Goal: Task Accomplishment & Management: Manage account settings

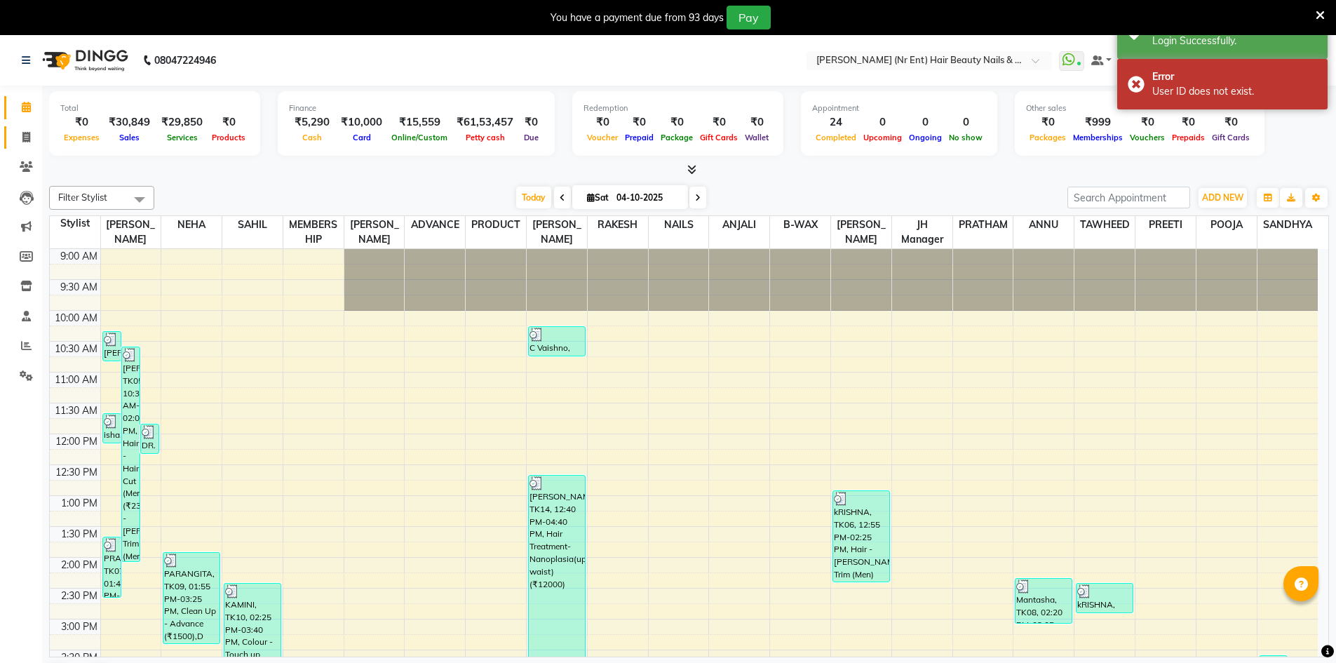
click at [30, 142] on span at bounding box center [26, 138] width 25 height 16
click at [27, 140] on icon at bounding box center [26, 137] width 8 height 11
select select "service"
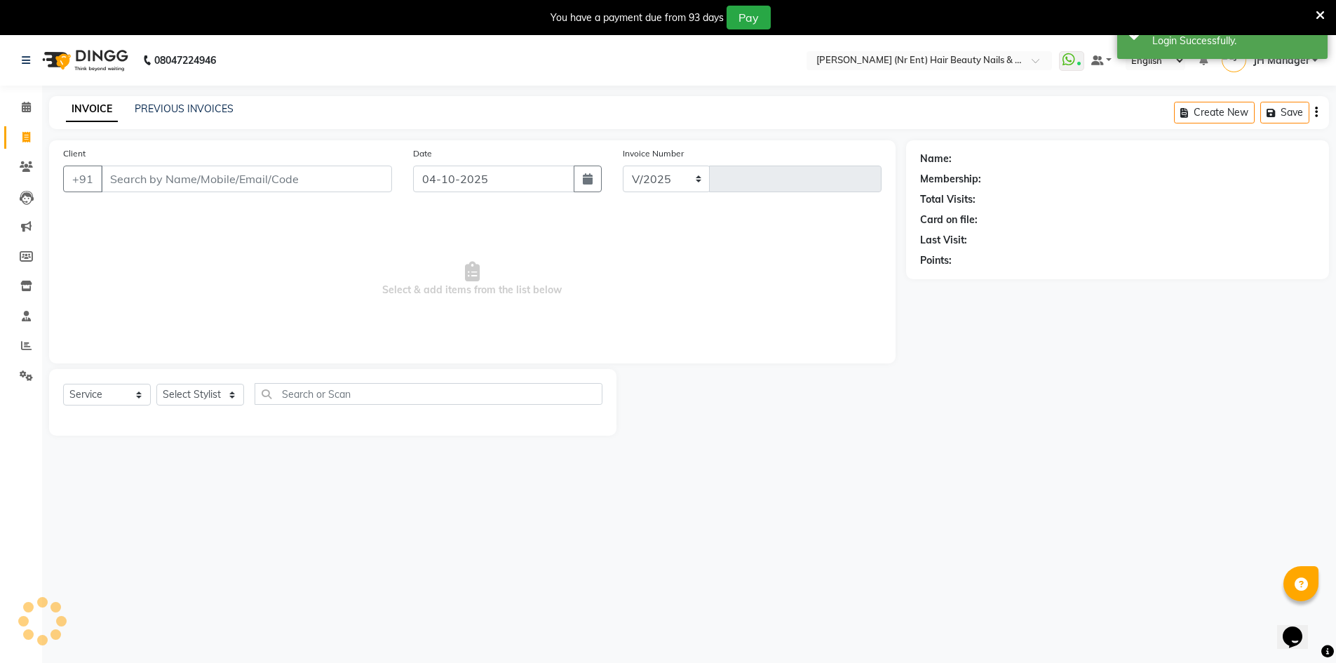
select select "640"
type input "4843"
click at [161, 169] on input "Client" at bounding box center [246, 179] width 291 height 27
click at [124, 179] on input "Client" at bounding box center [246, 179] width 291 height 27
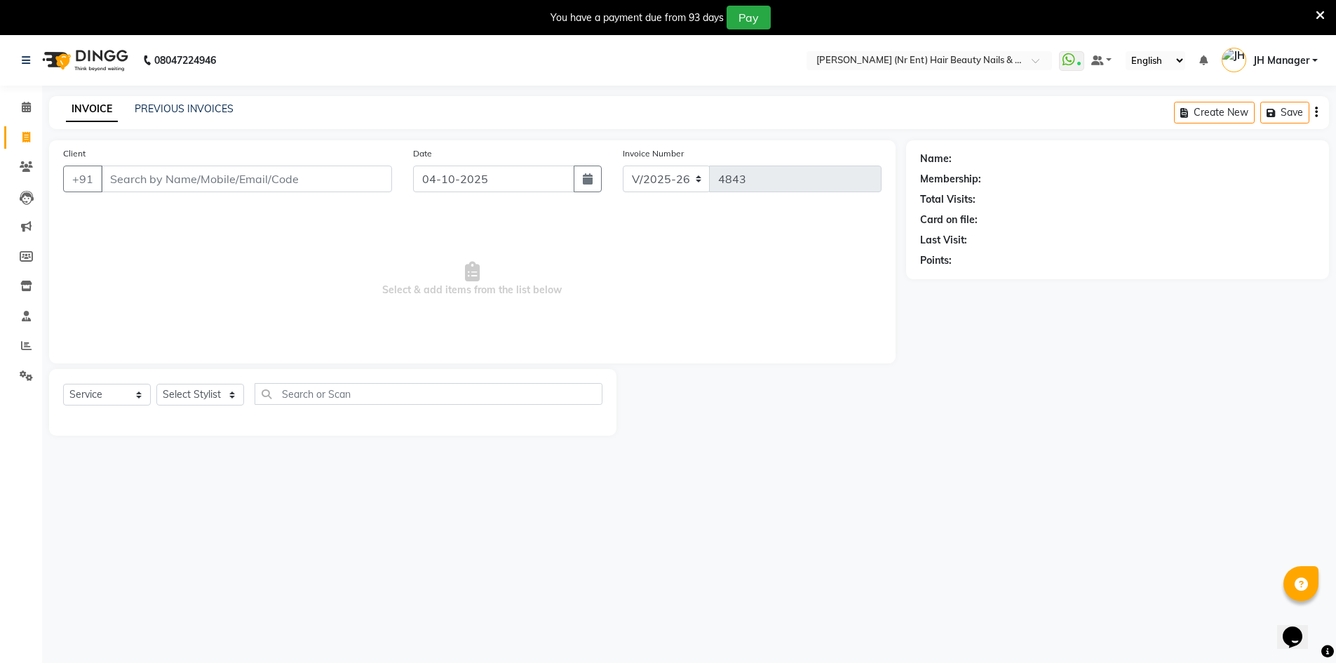
click at [124, 179] on input "Client" at bounding box center [246, 179] width 291 height 27
click at [126, 181] on input "Client" at bounding box center [246, 179] width 291 height 27
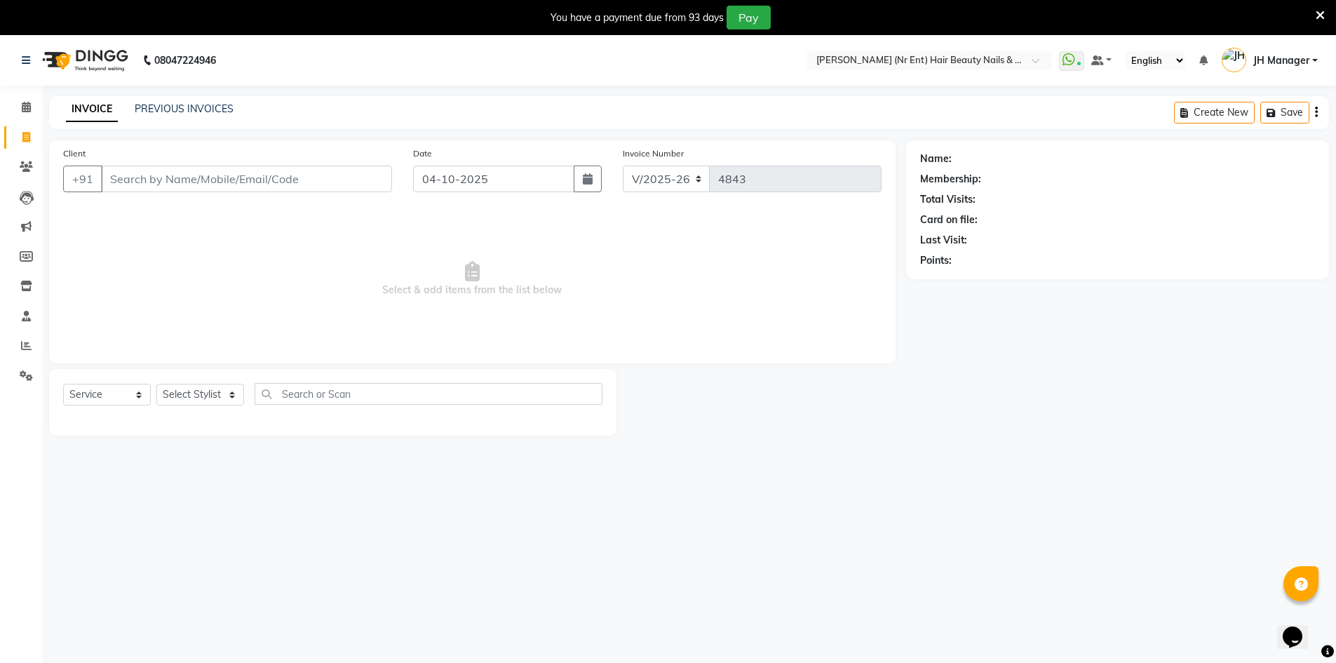
click at [126, 181] on input "Client" at bounding box center [246, 179] width 291 height 27
type input "8087940246"
click at [335, 182] on span "Add Client" at bounding box center [355, 179] width 55 height 14
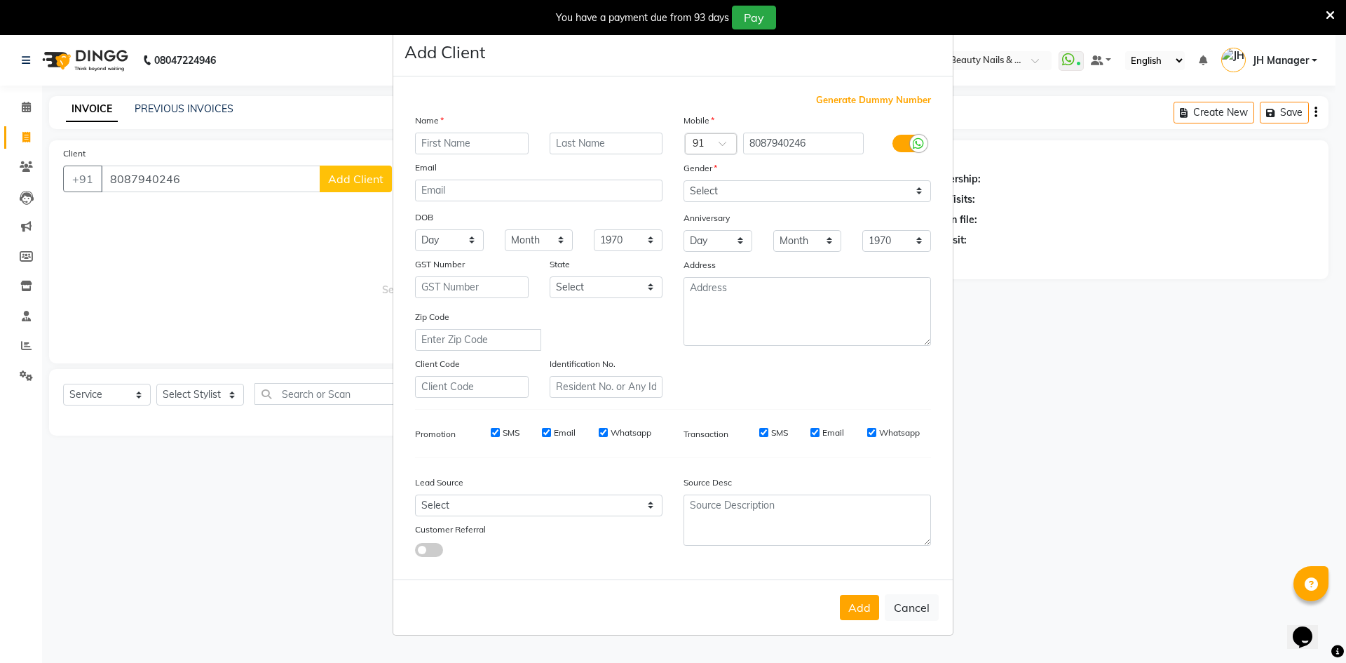
click at [485, 146] on input "text" at bounding box center [472, 144] width 114 height 22
type input "MAMTA CAKE"
click at [818, 194] on select "Select Male Female Other Prefer Not To Say" at bounding box center [808, 191] width 248 height 22
select select "female"
click at [684, 180] on select "Select Male Female Other Prefer Not To Say" at bounding box center [808, 191] width 248 height 22
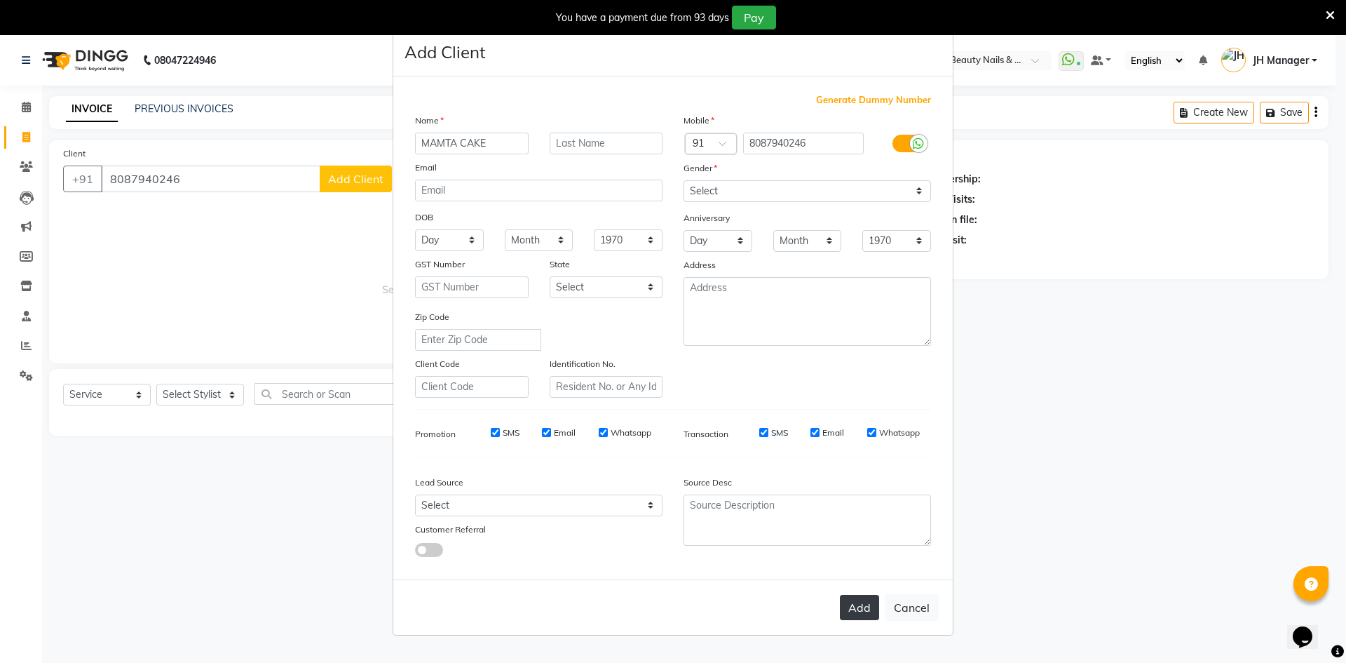
click at [853, 601] on button "Add" at bounding box center [859, 607] width 39 height 25
select select
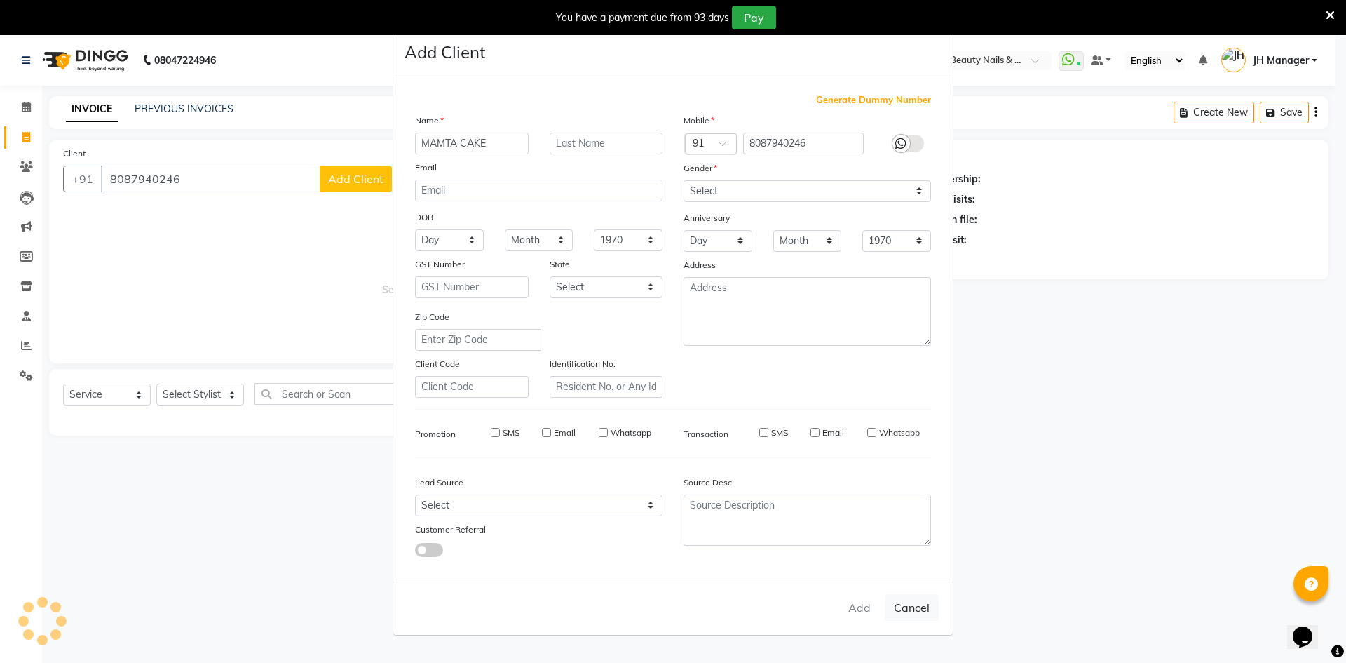
select select
checkbox input "false"
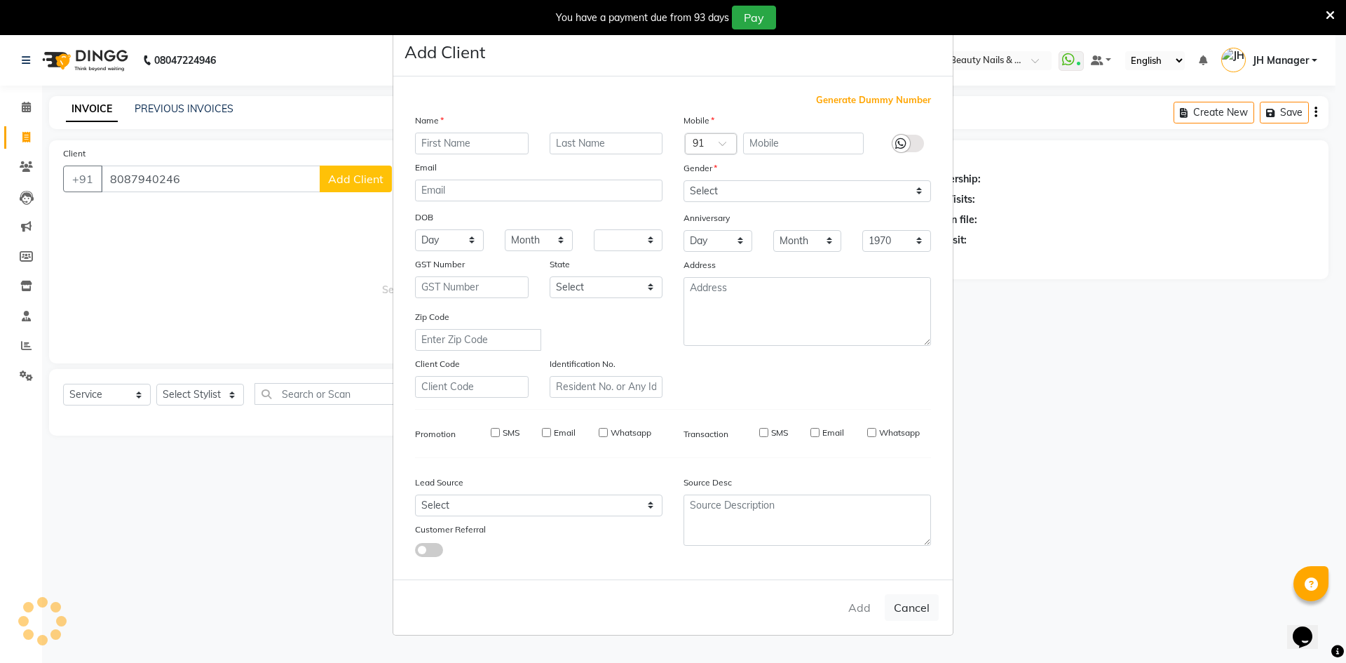
checkbox input "false"
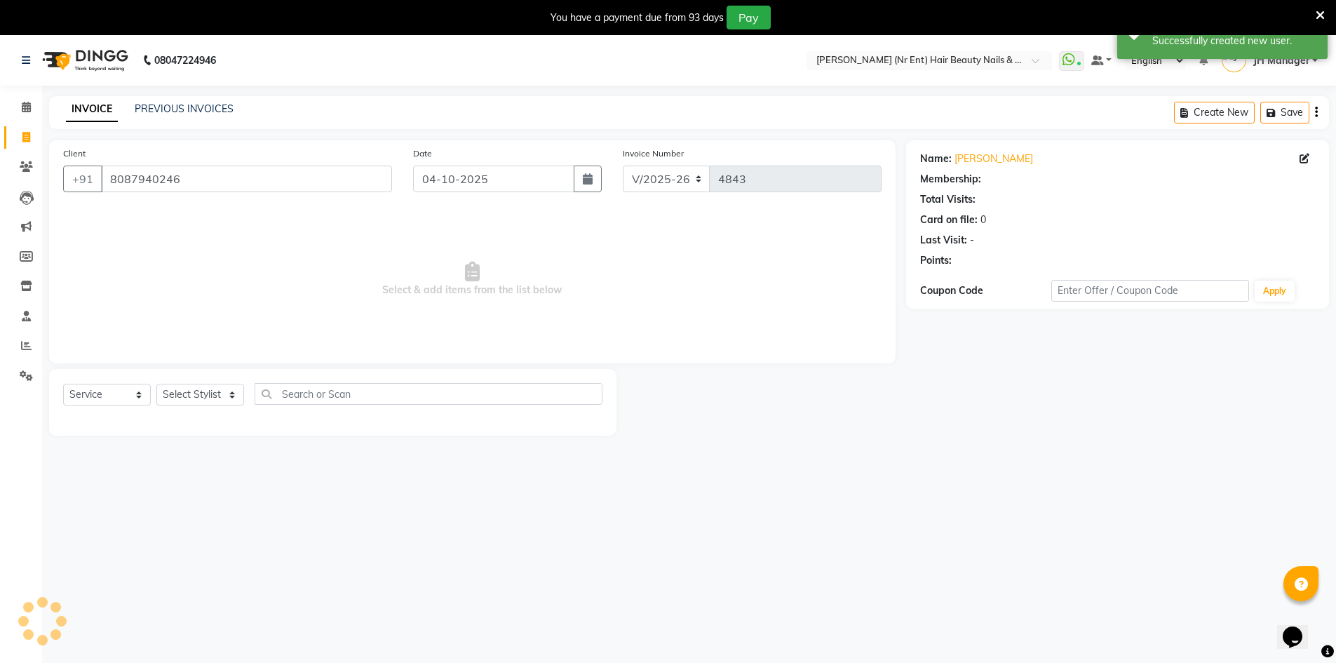
select select "1: Object"
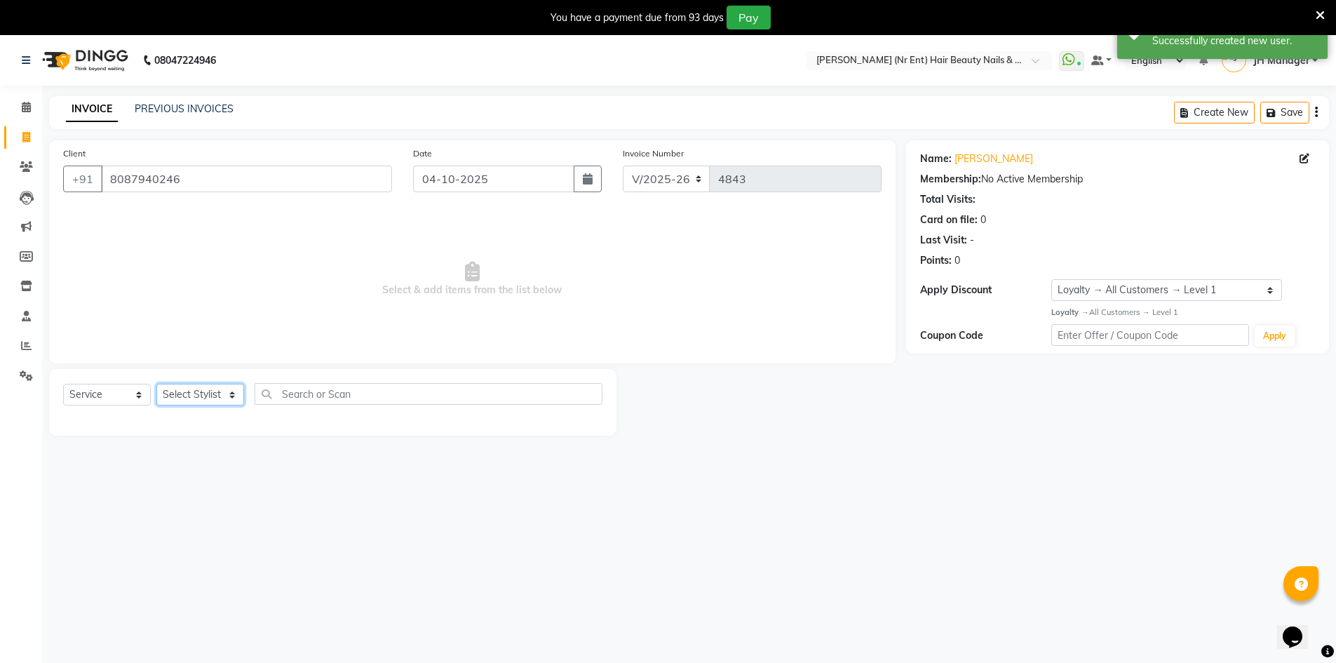
click at [209, 387] on select "Select Stylist ADNAN ADVANCE ANJALI ANNU B-WAX JH Manager MEMBERSHIP [PERSON_NA…" at bounding box center [200, 395] width 88 height 22
select select "92487"
click at [156, 384] on select "Select Stylist ADNAN ADVANCE ANJALI ANNU B-WAX JH Manager MEMBERSHIP [PERSON_NA…" at bounding box center [200, 395] width 88 height 22
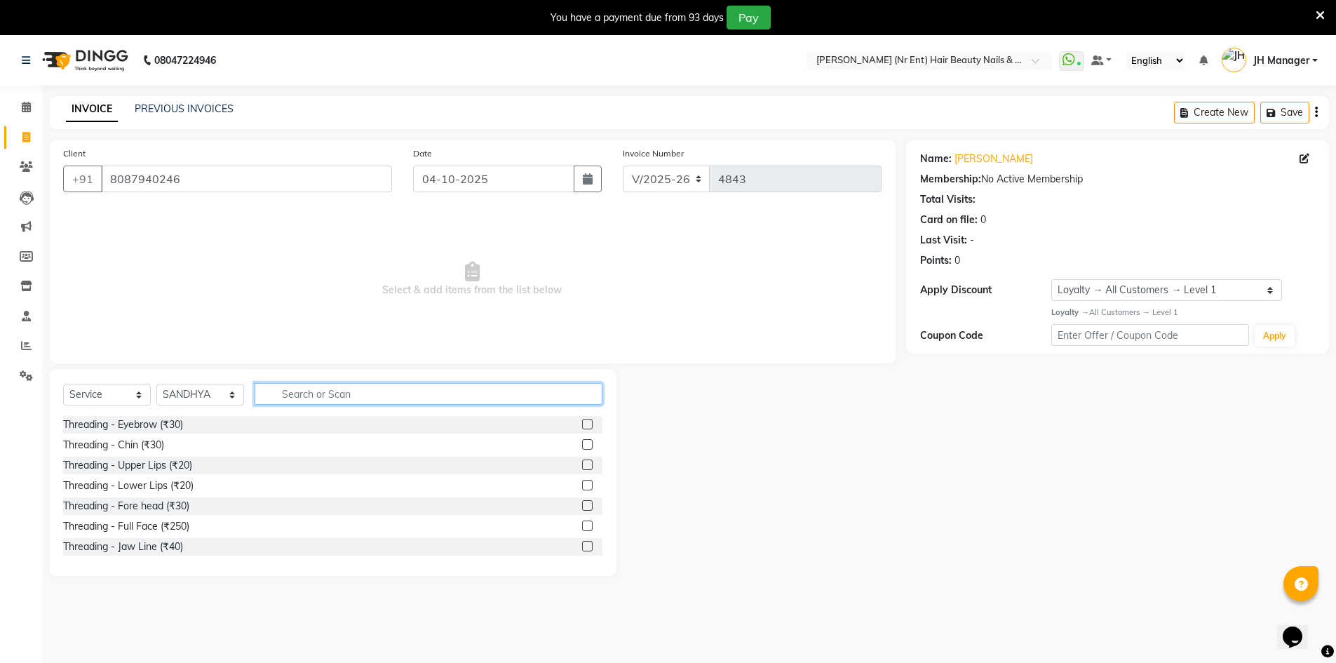
click at [329, 394] on input "text" at bounding box center [429, 394] width 348 height 22
type input "HAIR CUT"
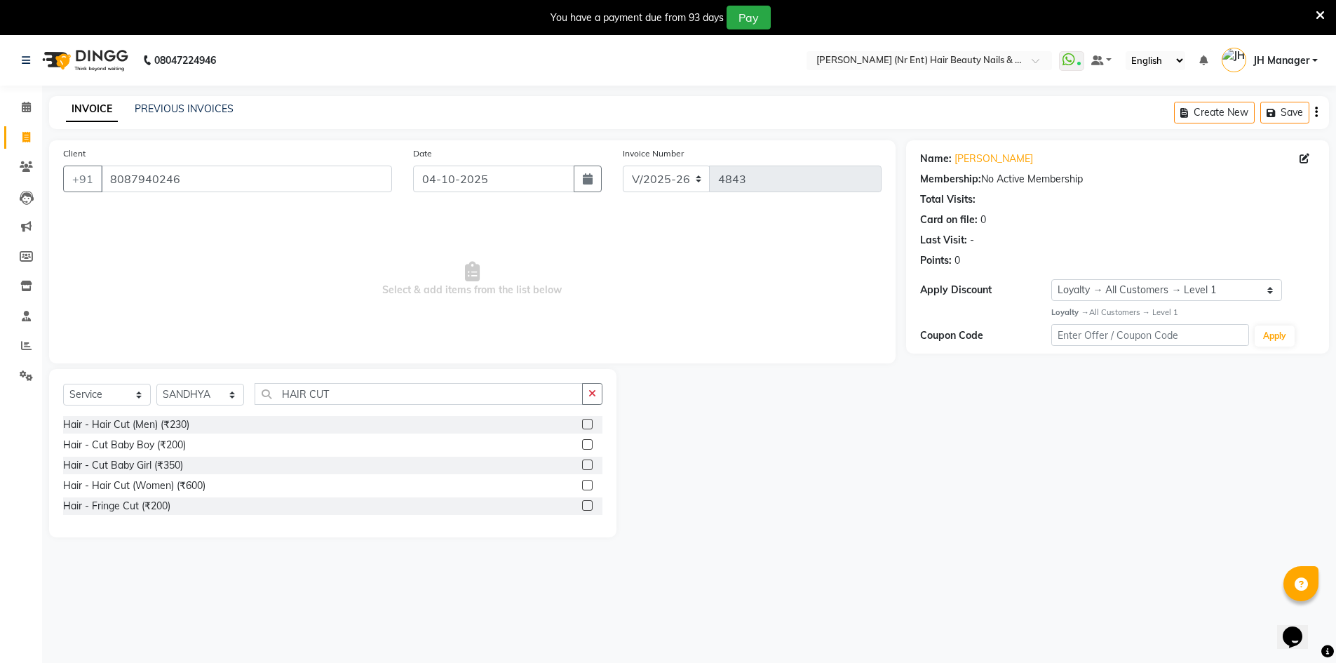
click at [591, 487] on label at bounding box center [587, 485] width 11 height 11
click at [591, 487] on input "checkbox" at bounding box center [586, 485] width 9 height 9
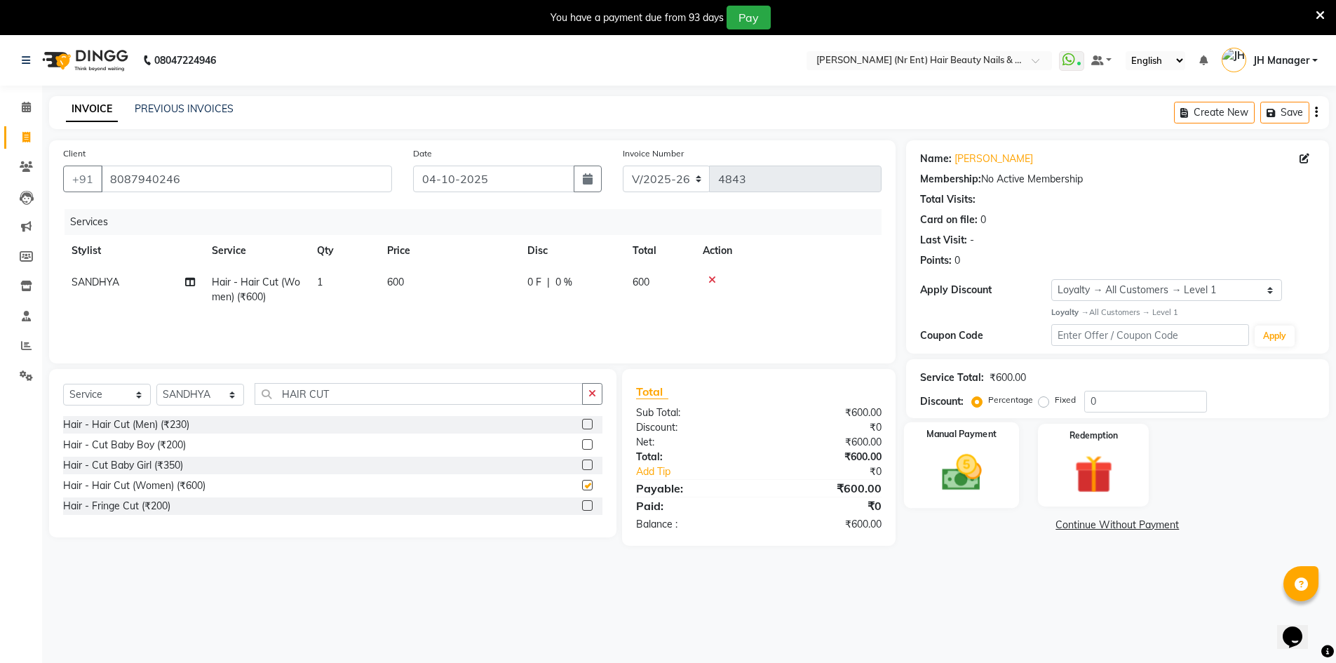
checkbox input "false"
click at [988, 479] on img at bounding box center [961, 473] width 65 height 46
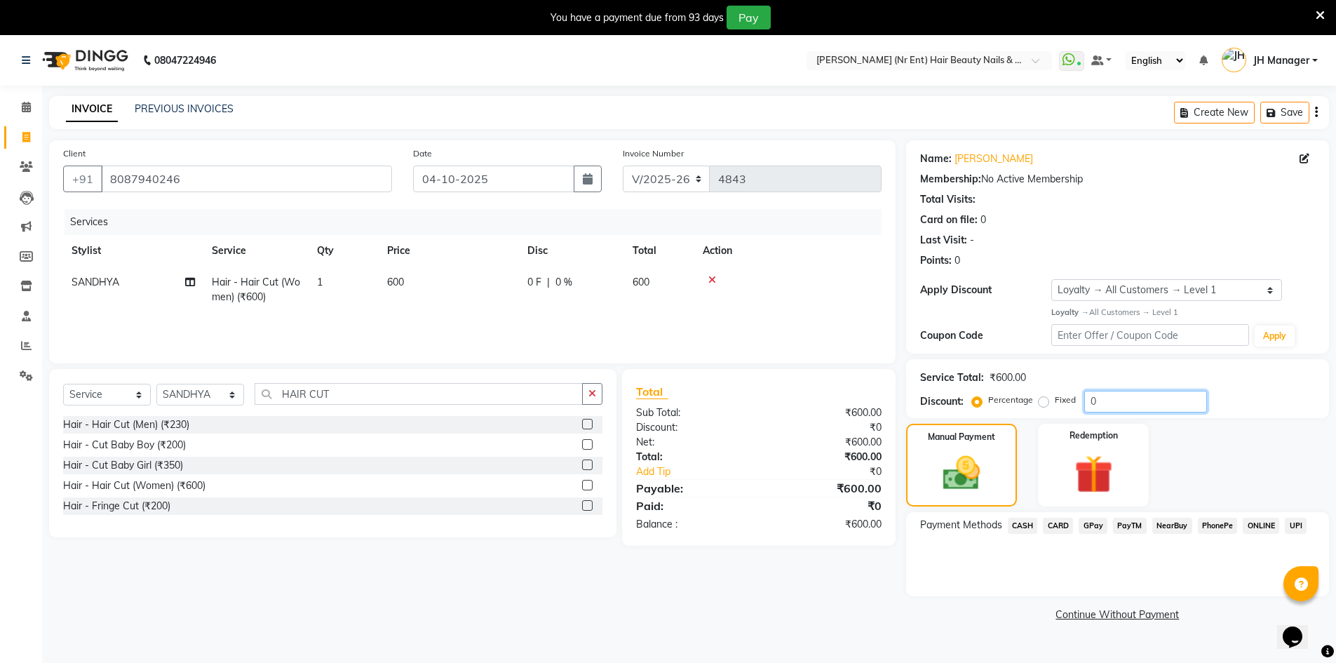
click at [1130, 404] on input "0" at bounding box center [1145, 402] width 123 height 22
click at [1055, 399] on label "Fixed" at bounding box center [1065, 399] width 21 height 13
click at [1048, 399] on input "Fixed" at bounding box center [1046, 400] width 10 height 10
radio input "true"
click at [1096, 403] on input "0" at bounding box center [1145, 402] width 123 height 22
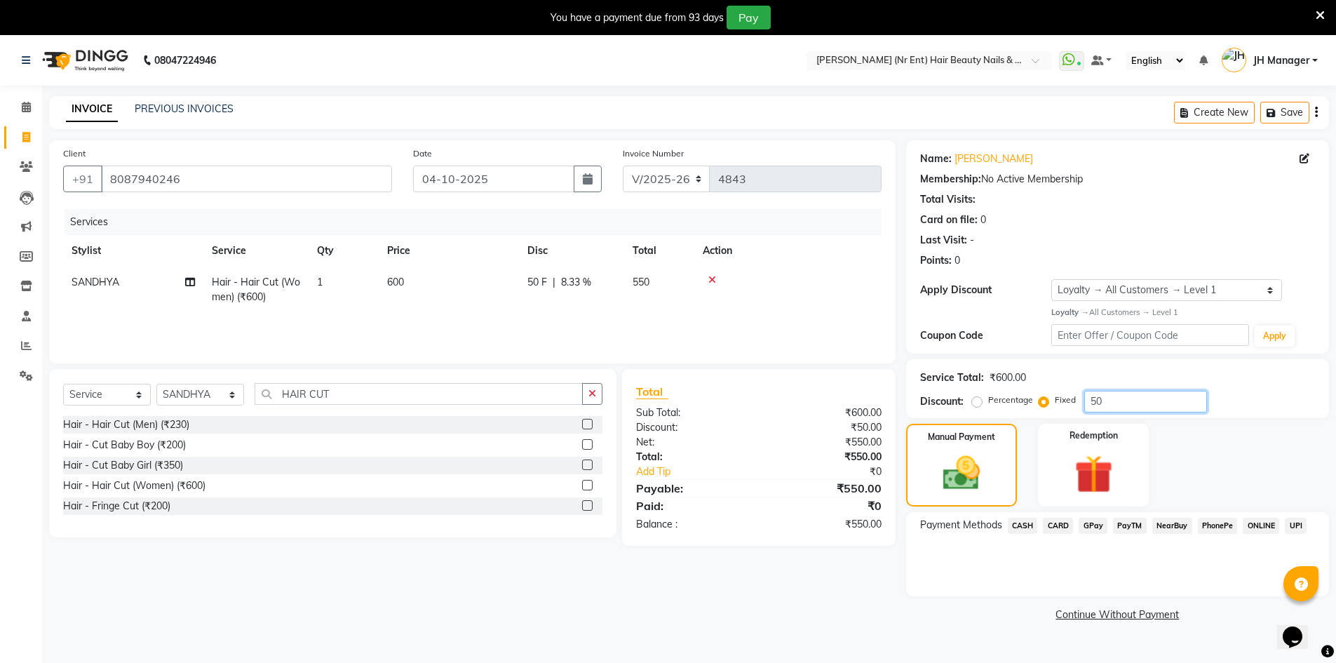
type input "50"
click at [1097, 531] on span "GPay" at bounding box center [1093, 526] width 29 height 16
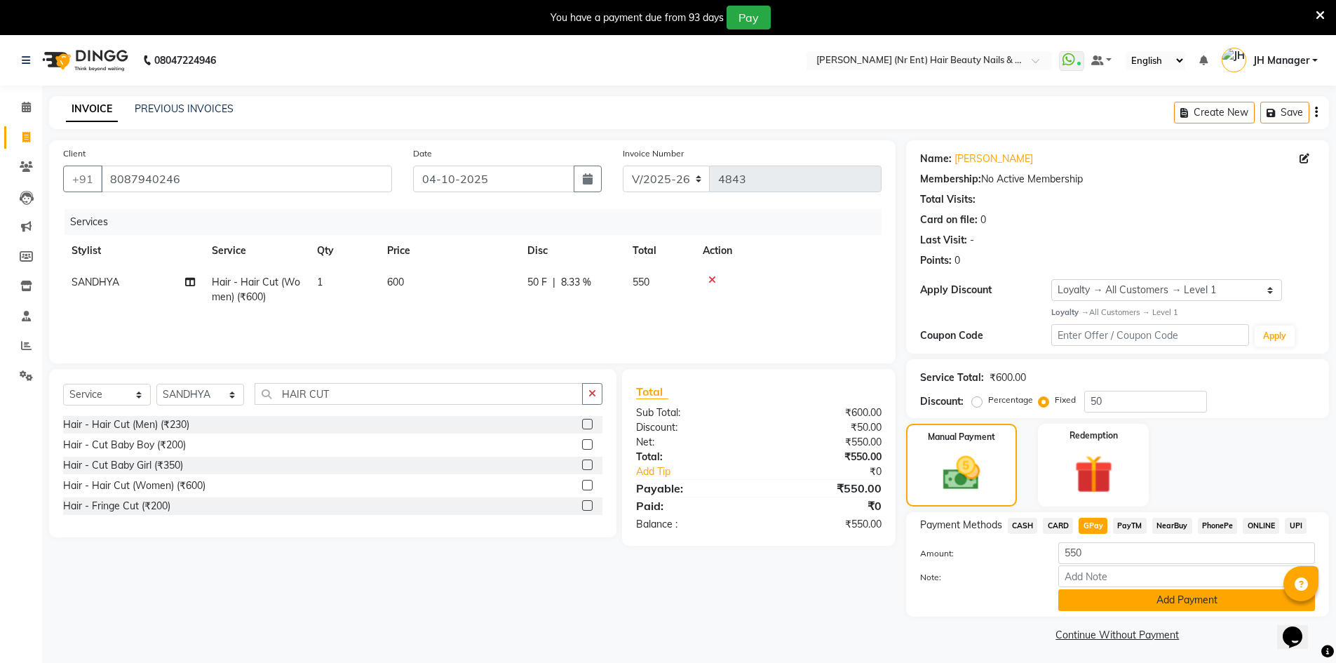
click at [1108, 595] on button "Add Payment" at bounding box center [1186, 600] width 257 height 22
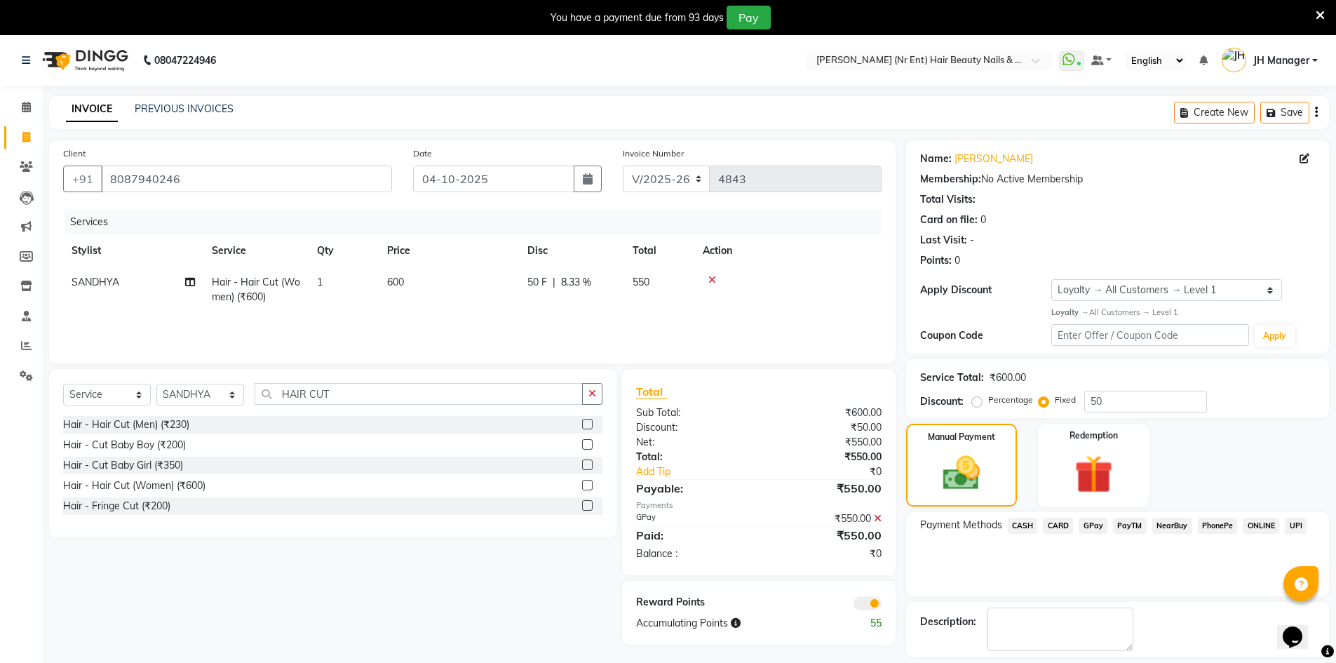
scroll to position [62, 0]
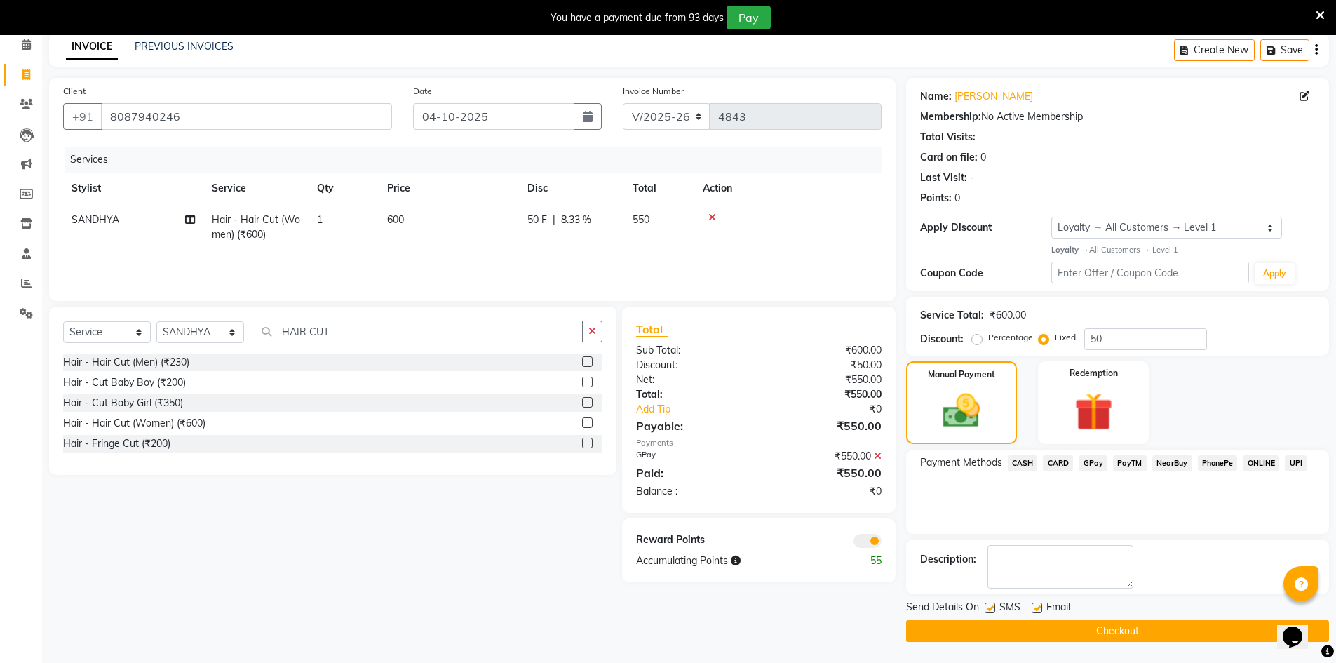
click at [1139, 634] on button "Checkout" at bounding box center [1117, 631] width 423 height 22
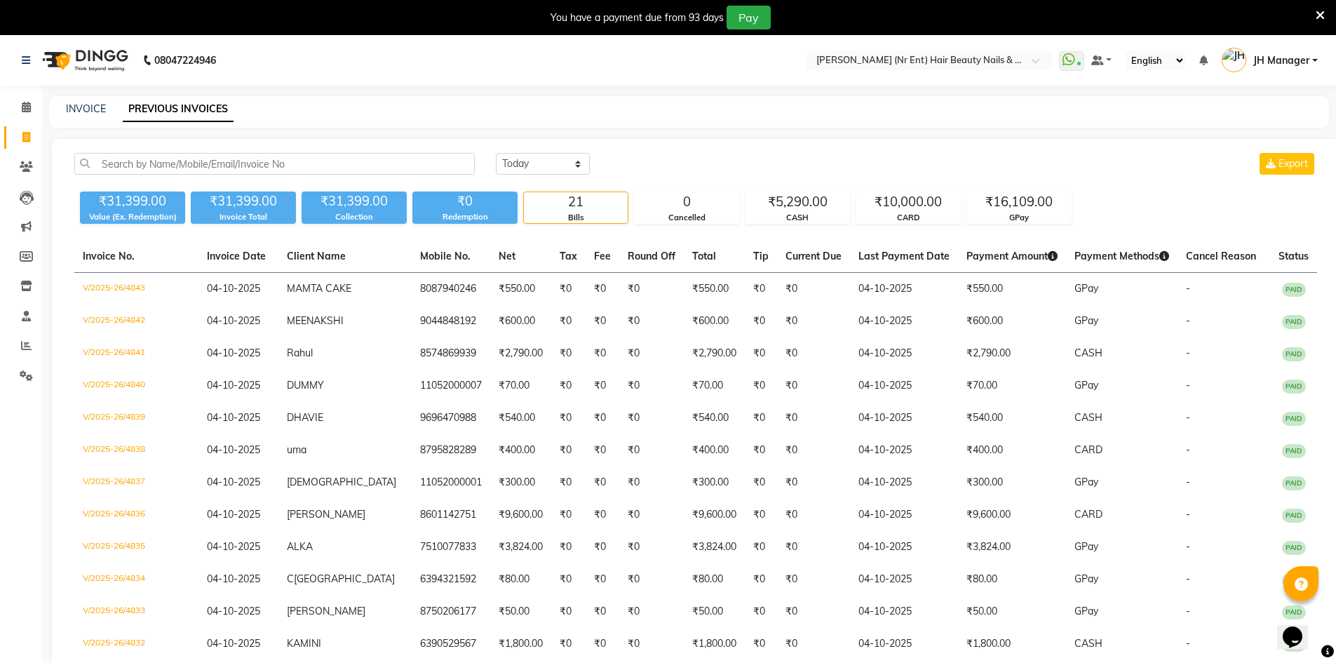
click at [107, 58] on img at bounding box center [84, 60] width 96 height 39
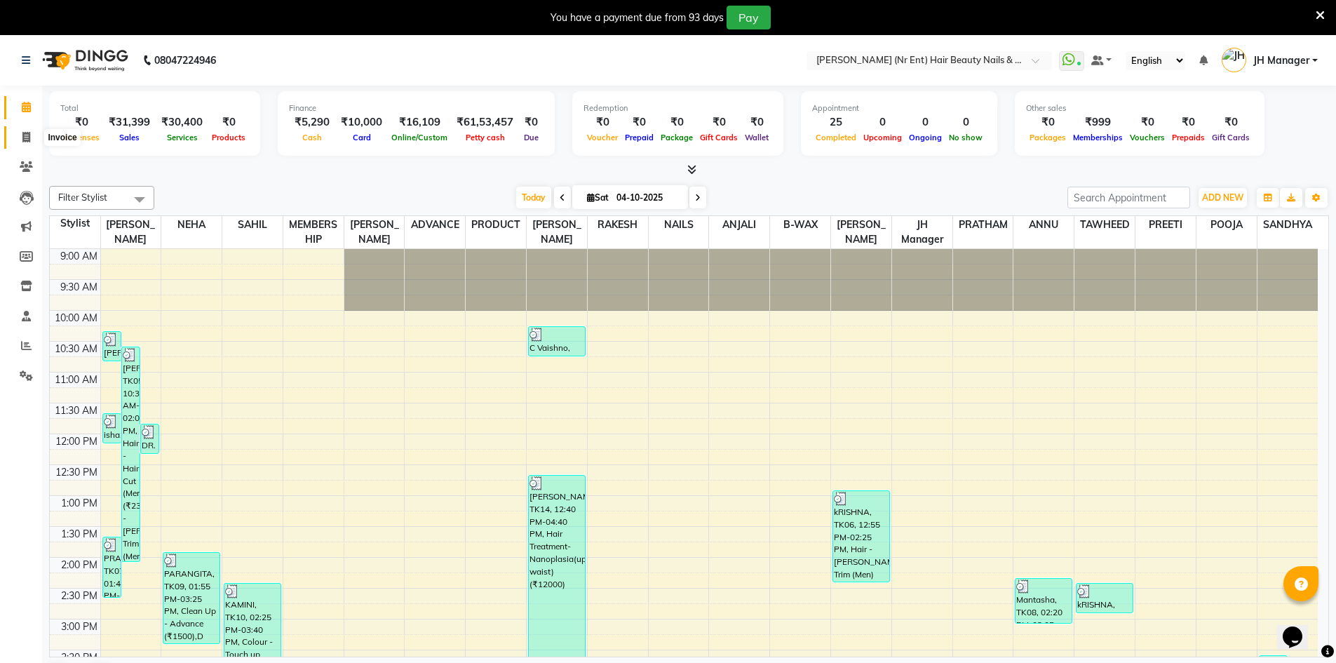
click at [26, 142] on span at bounding box center [26, 138] width 25 height 16
select select "service"
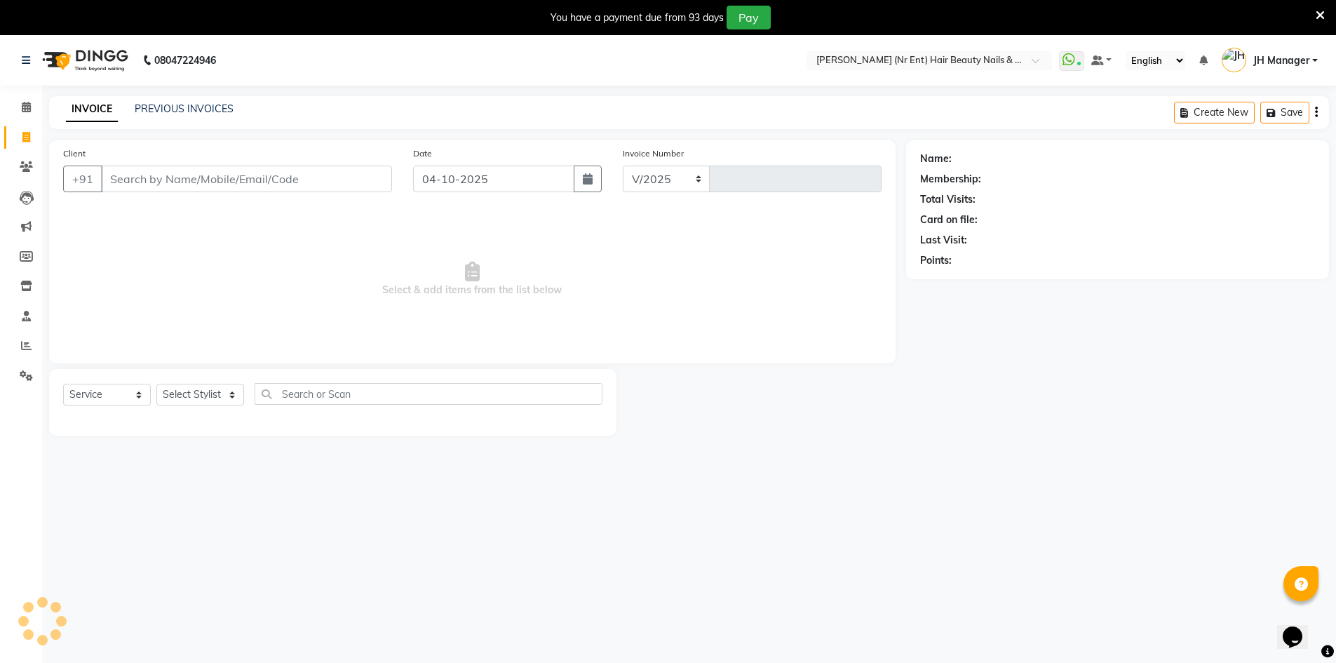
select select "640"
type input "4844"
click at [227, 177] on input "Client" at bounding box center [246, 179] width 291 height 27
click at [205, 187] on input "Client" at bounding box center [246, 179] width 291 height 27
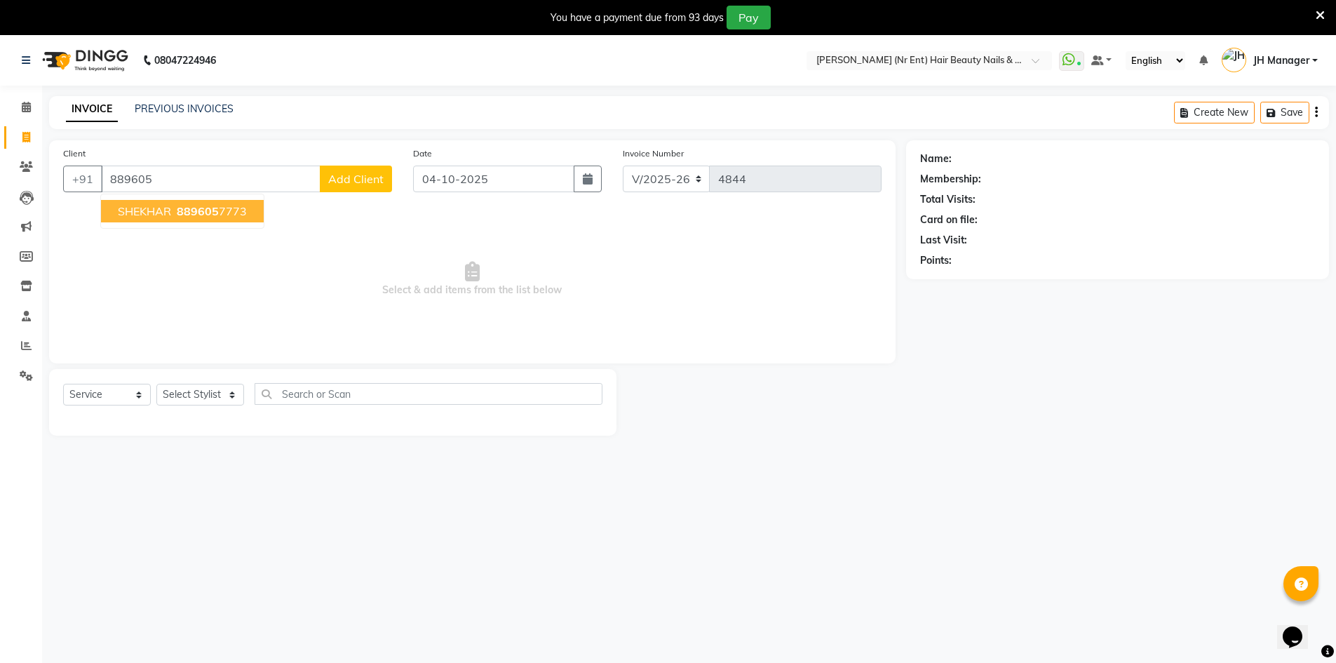
click at [176, 202] on button "SHEKHAR 889605 7773" at bounding box center [182, 211] width 163 height 22
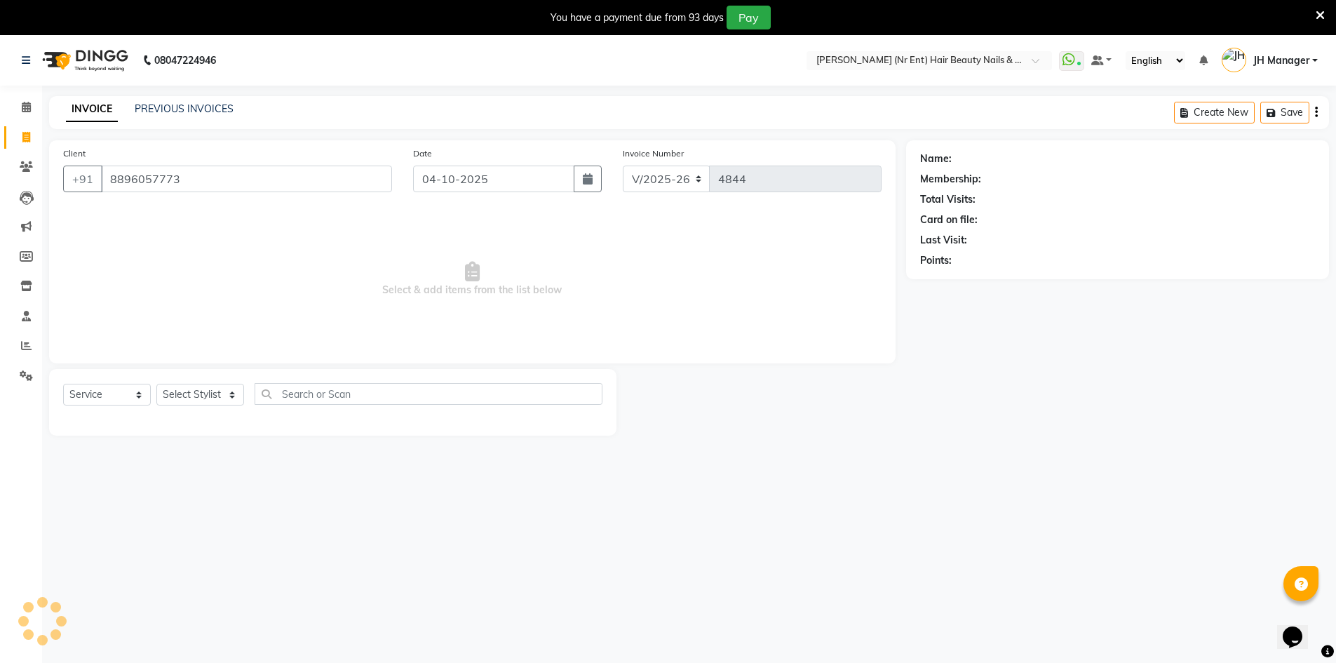
type input "8896057773"
click at [198, 393] on select "Select Stylist ADNAN ADVANCE ANJALI ANNU B-WAX JH Manager MEMBERSHIP [PERSON_NA…" at bounding box center [200, 395] width 88 height 22
select select "1: Object"
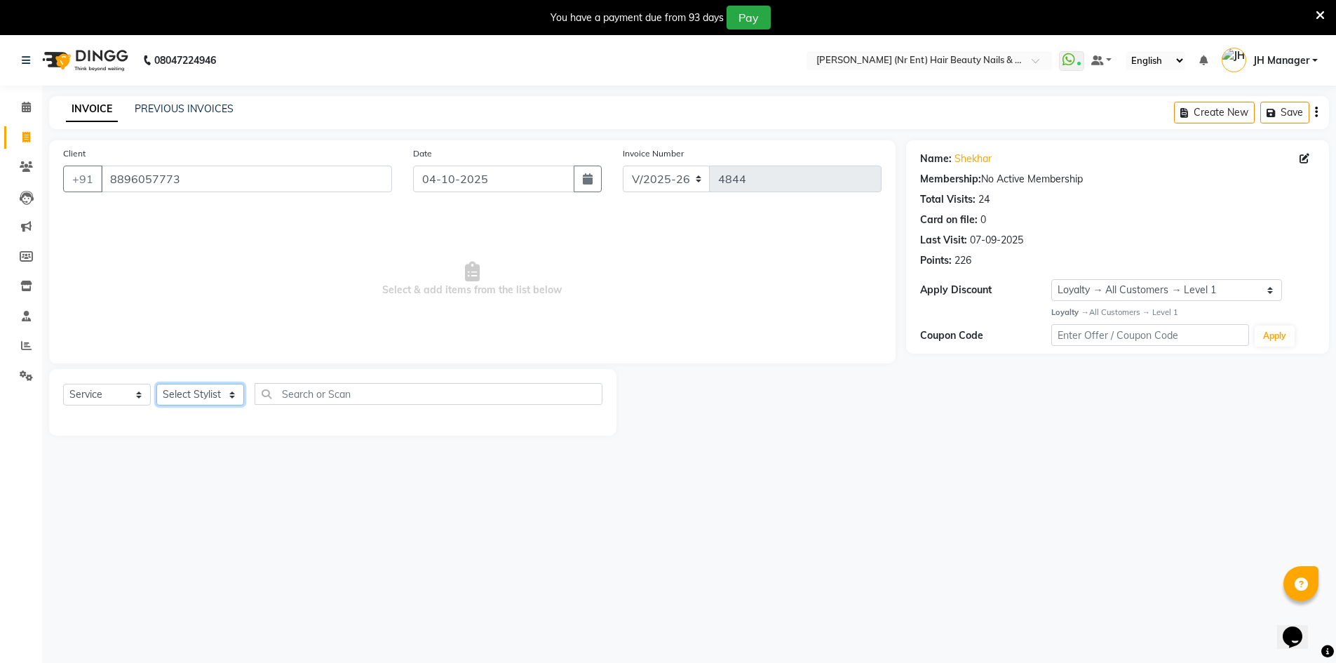
select select "48593"
click at [156, 384] on select "Select Stylist ADNAN ADVANCE ANJALI ANNU B-WAX JH Manager MEMBERSHIP [PERSON_NA…" at bounding box center [200, 395] width 88 height 22
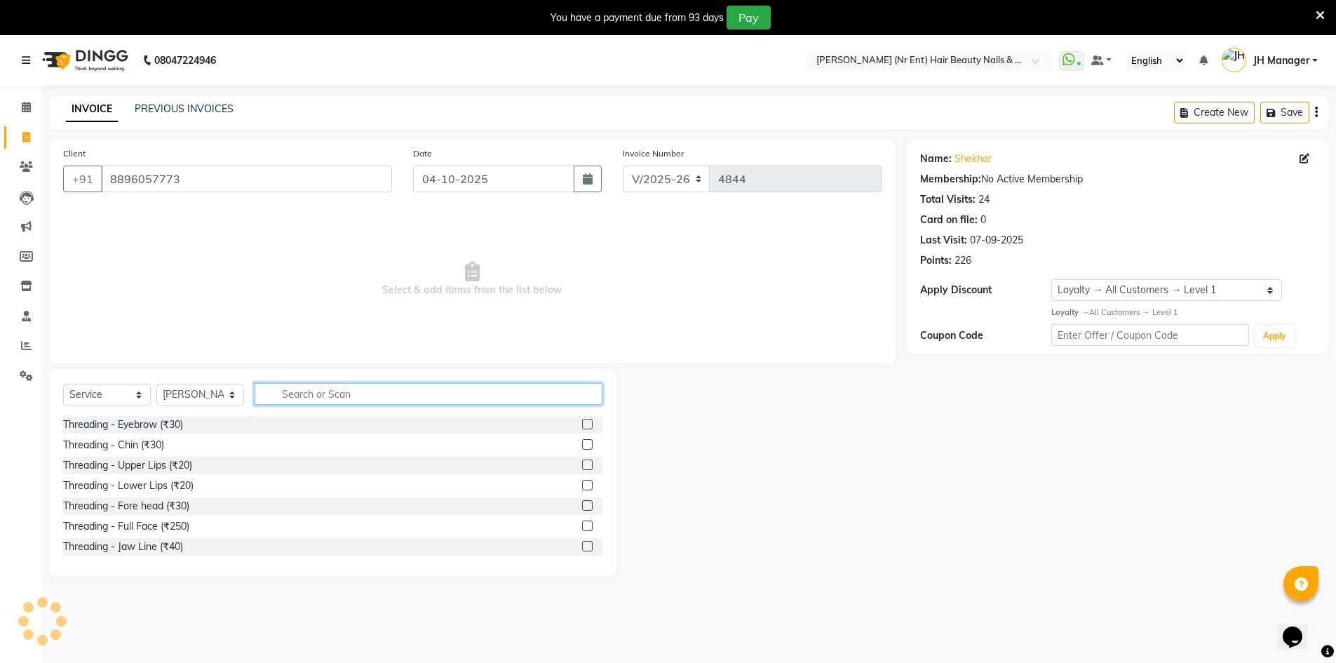
click at [320, 397] on input "text" at bounding box center [429, 394] width 348 height 22
type input "HAIR CUT"
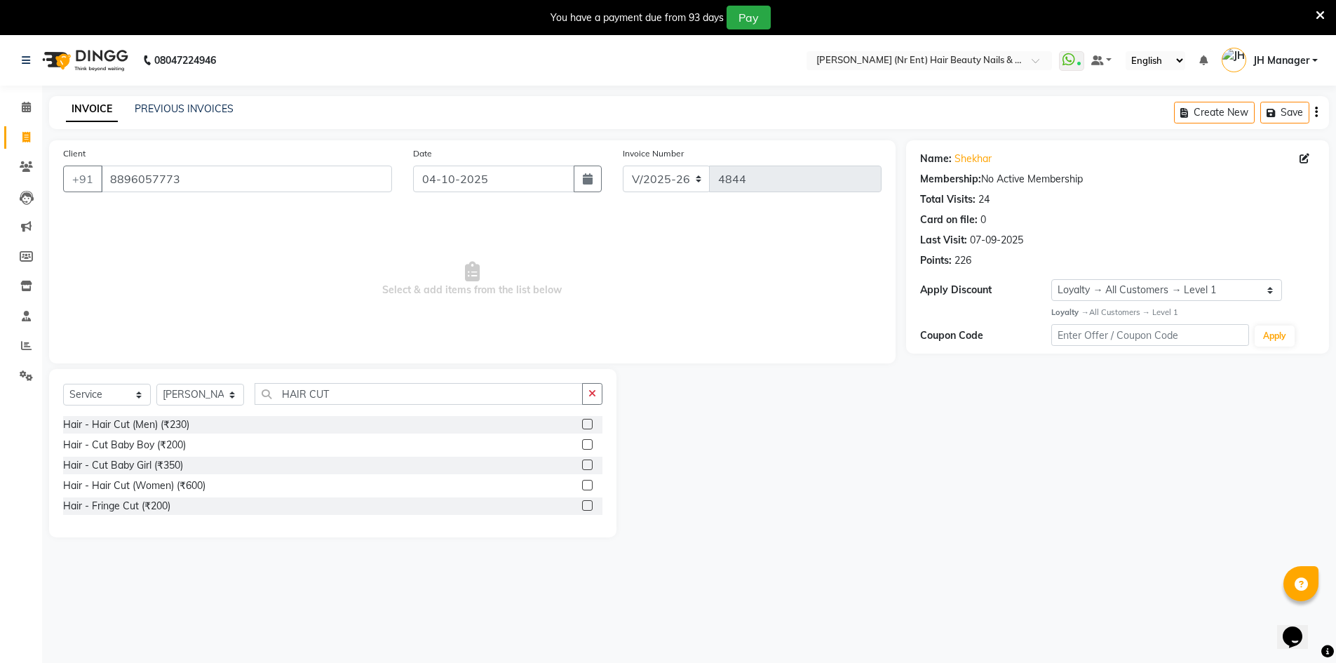
click at [593, 422] on div at bounding box center [592, 425] width 20 height 18
click at [590, 422] on label at bounding box center [587, 424] width 11 height 11
click at [590, 422] on input "checkbox" at bounding box center [586, 424] width 9 height 9
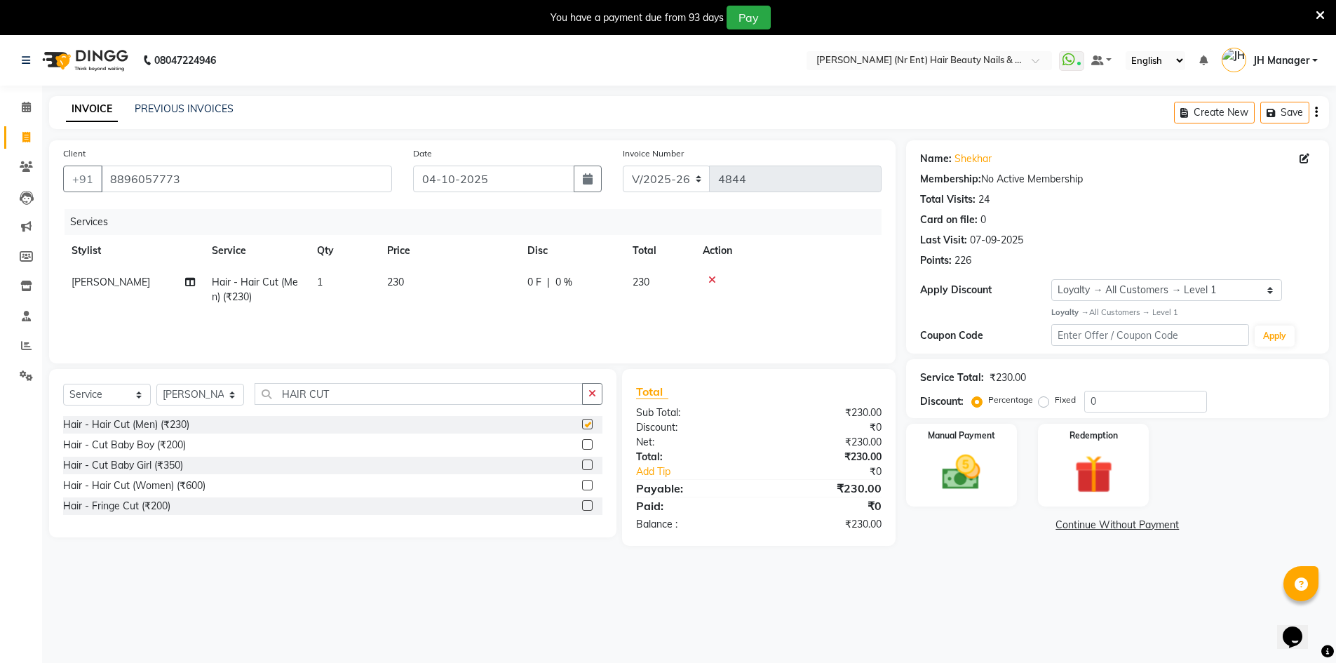
checkbox input "false"
click at [968, 474] on img at bounding box center [961, 473] width 65 height 46
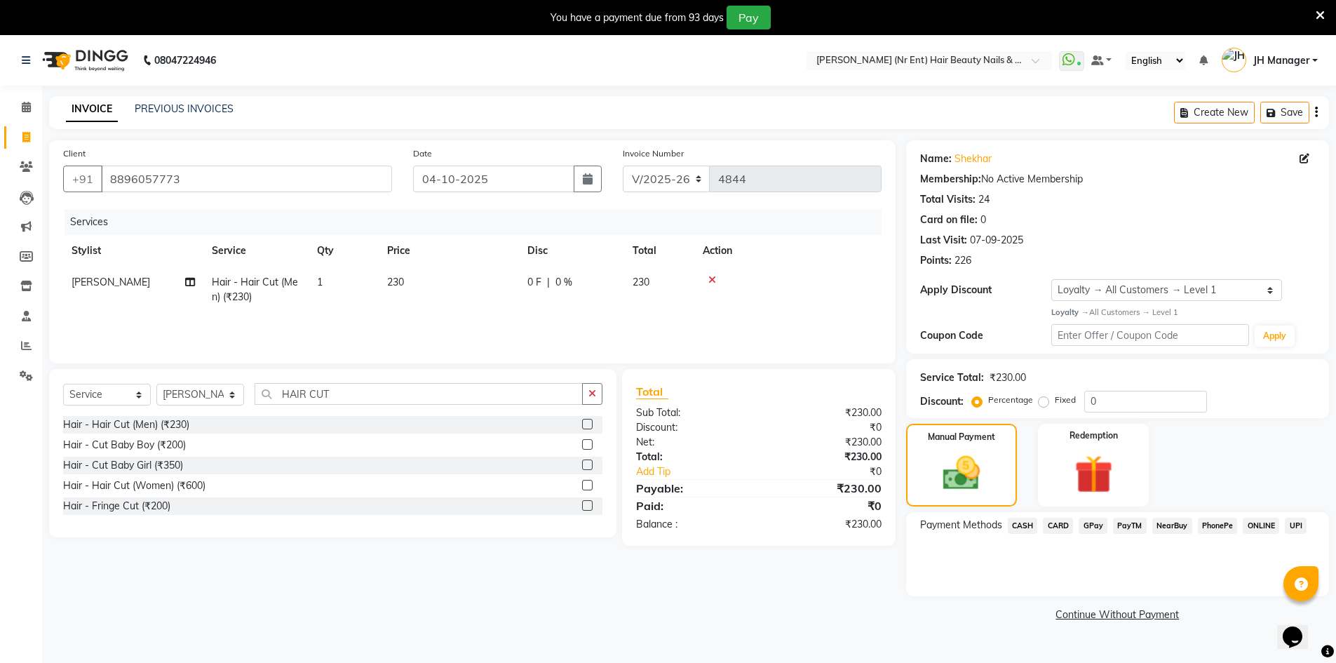
click at [1097, 529] on span "GPay" at bounding box center [1093, 526] width 29 height 16
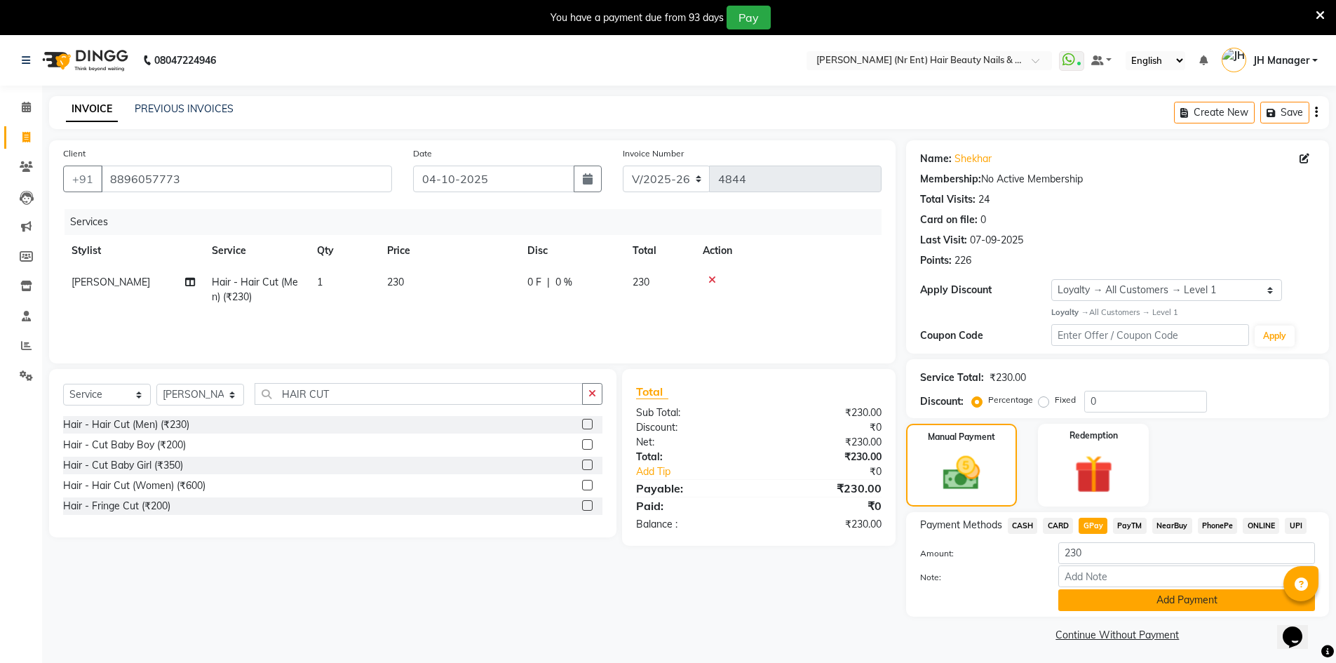
click at [1140, 603] on button "Add Payment" at bounding box center [1186, 600] width 257 height 22
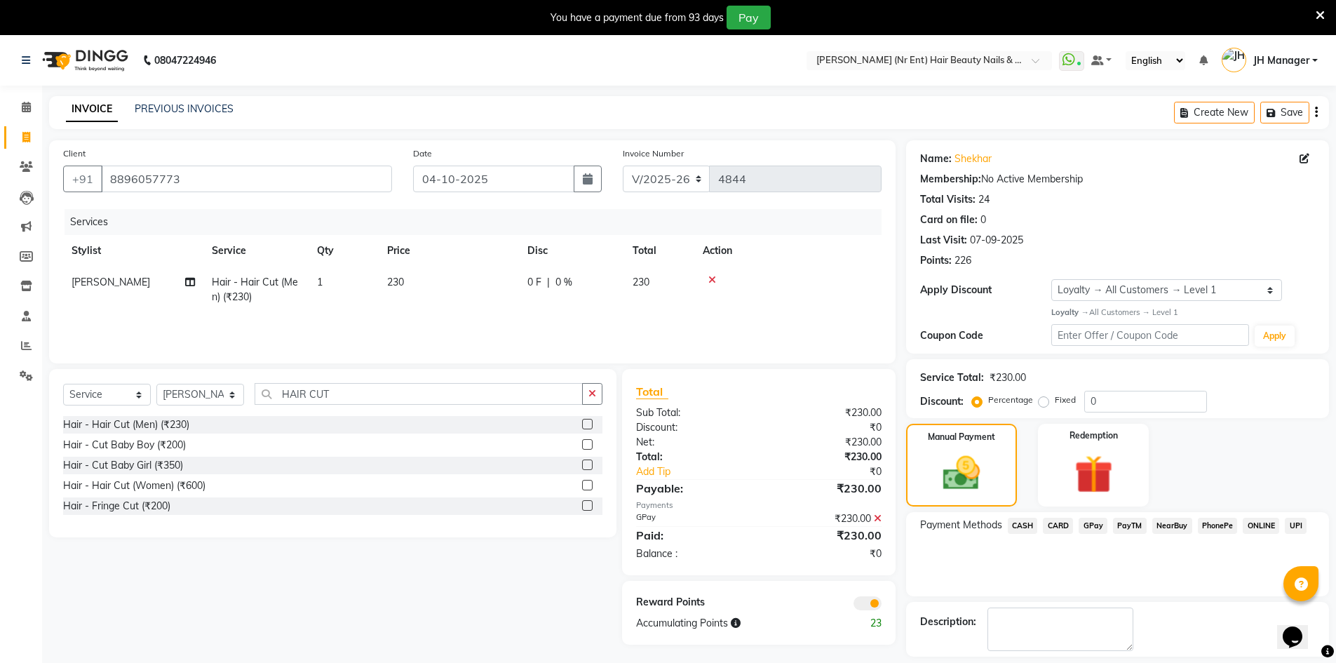
scroll to position [62, 0]
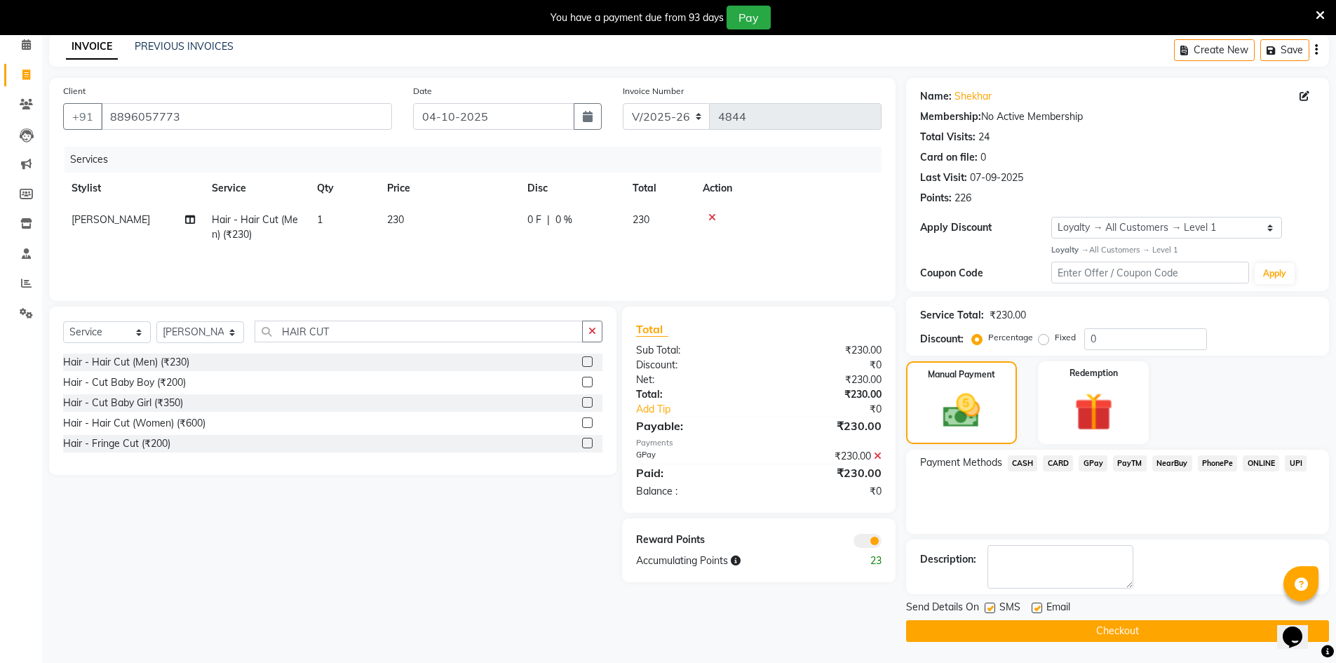
click at [1069, 626] on button "Checkout" at bounding box center [1117, 631] width 423 height 22
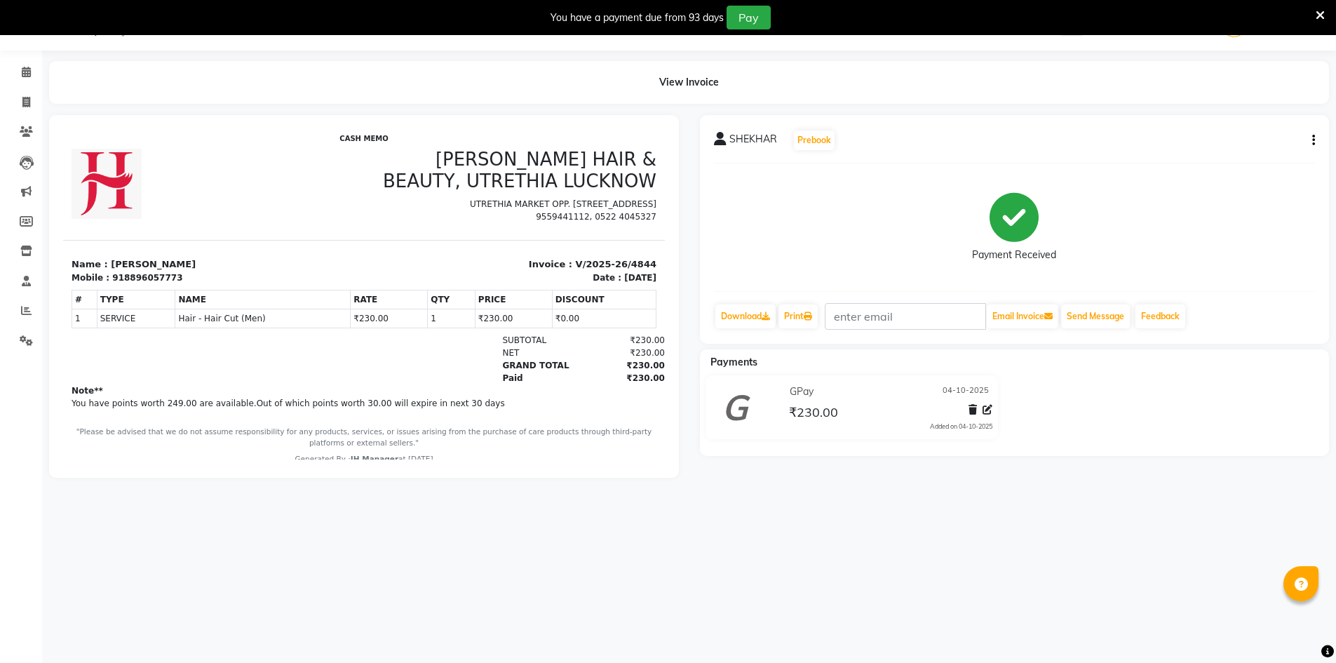
click at [1321, 14] on icon at bounding box center [1320, 15] width 9 height 13
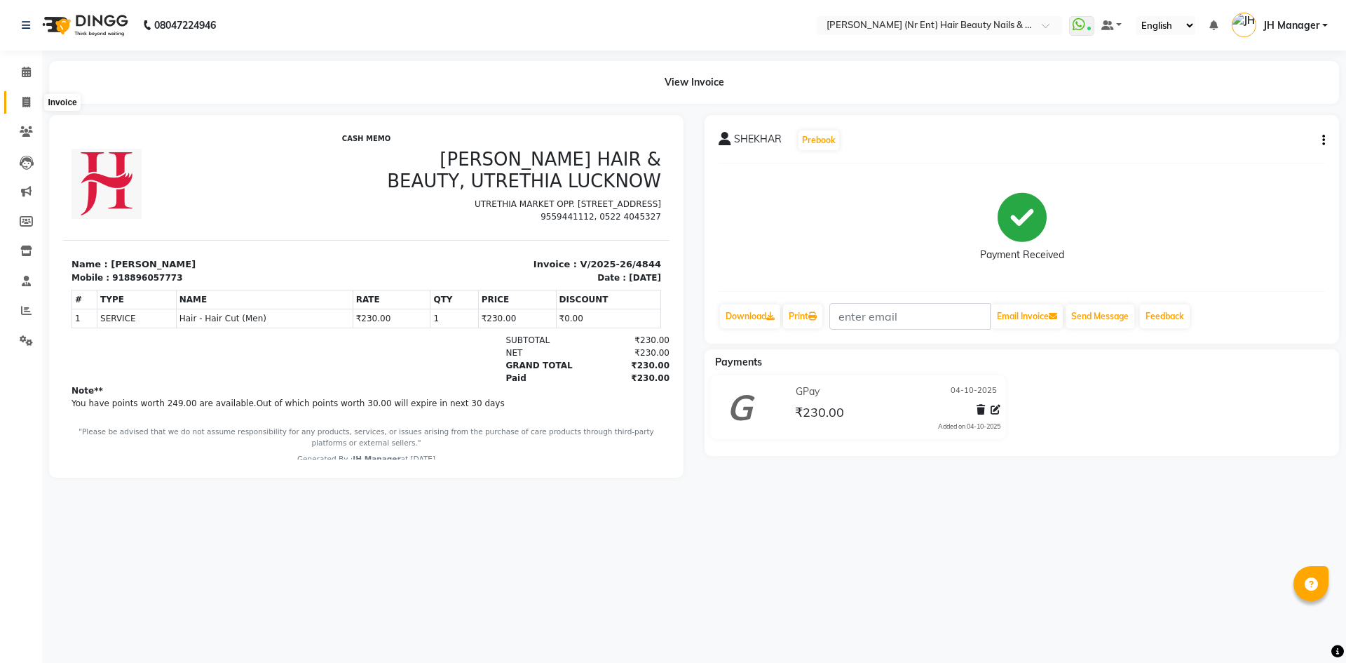
click at [24, 103] on icon at bounding box center [26, 102] width 8 height 11
select select "service"
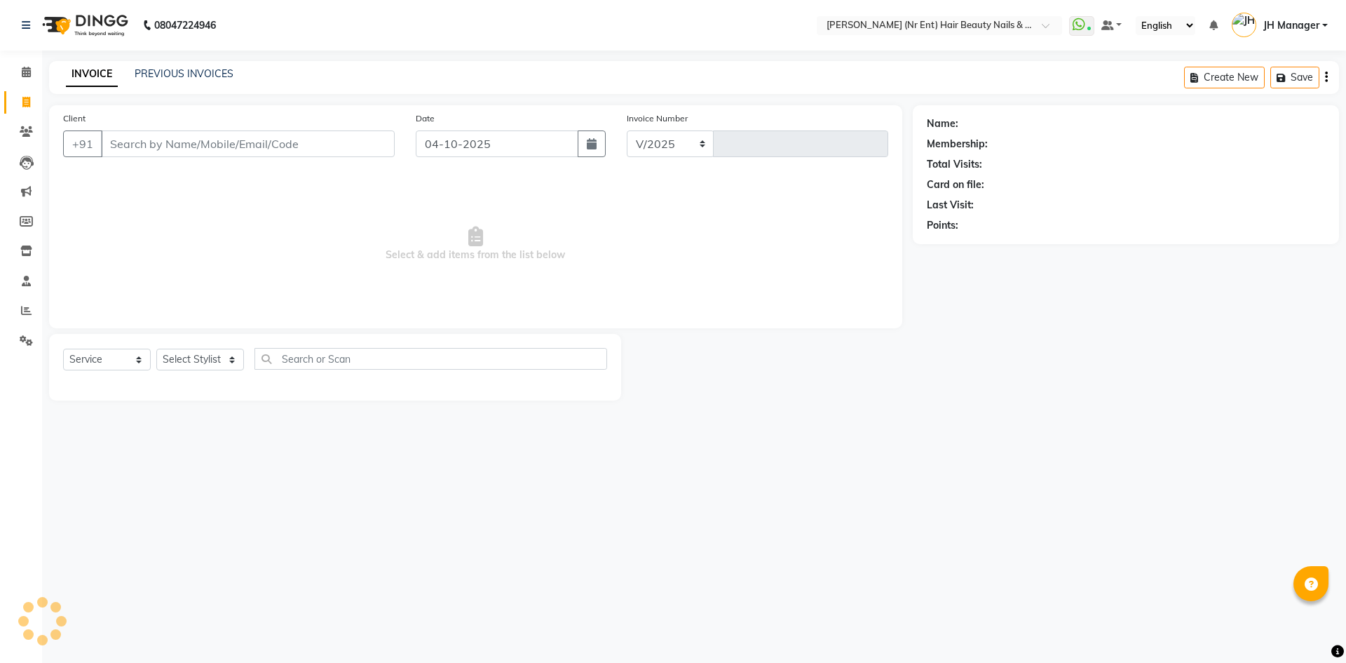
select select "640"
type input "4845"
click at [183, 364] on select "Select Stylist" at bounding box center [200, 360] width 88 height 22
select select "9207"
click at [156, 349] on select "Select Stylist ADNAN ADVANCE ANJALI ANNU B-WAX JH Manager MEMBERSHIP [PERSON_NA…" at bounding box center [200, 360] width 88 height 22
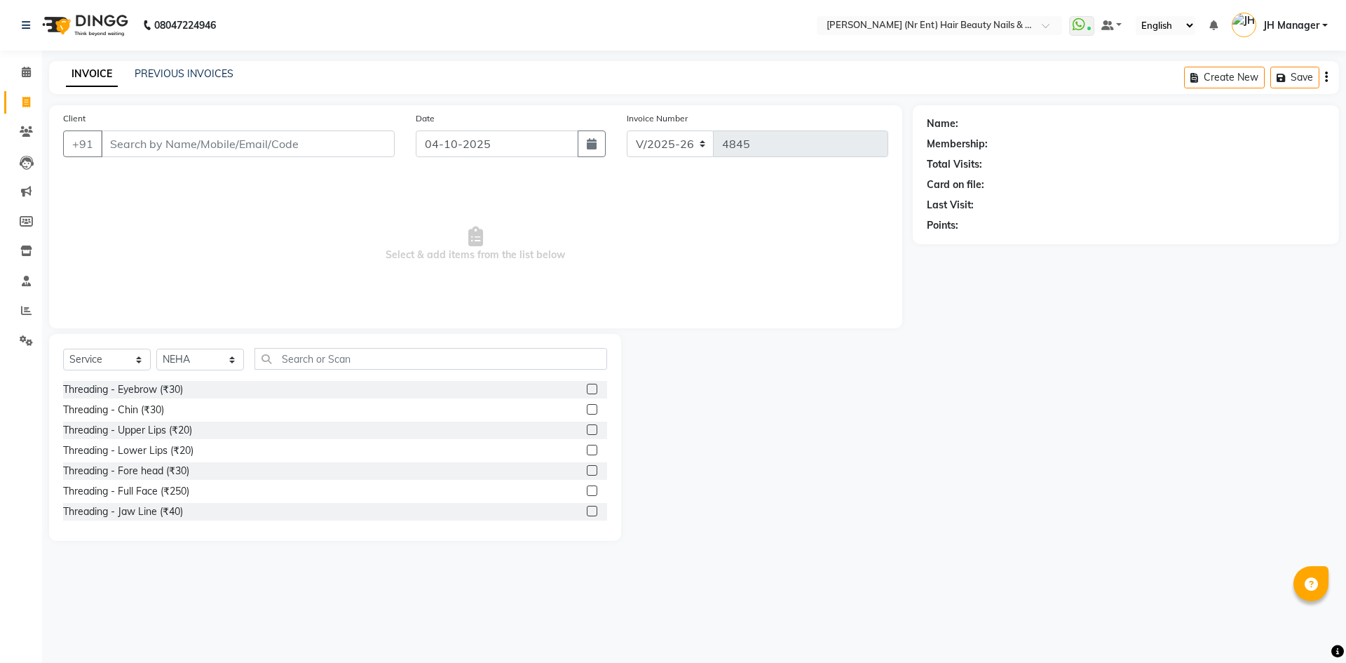
click at [346, 374] on div "Select Service Product Membership Package Voucher Prepaid Gift Card Select Styl…" at bounding box center [335, 364] width 544 height 33
click at [342, 367] on input "text" at bounding box center [431, 359] width 353 height 22
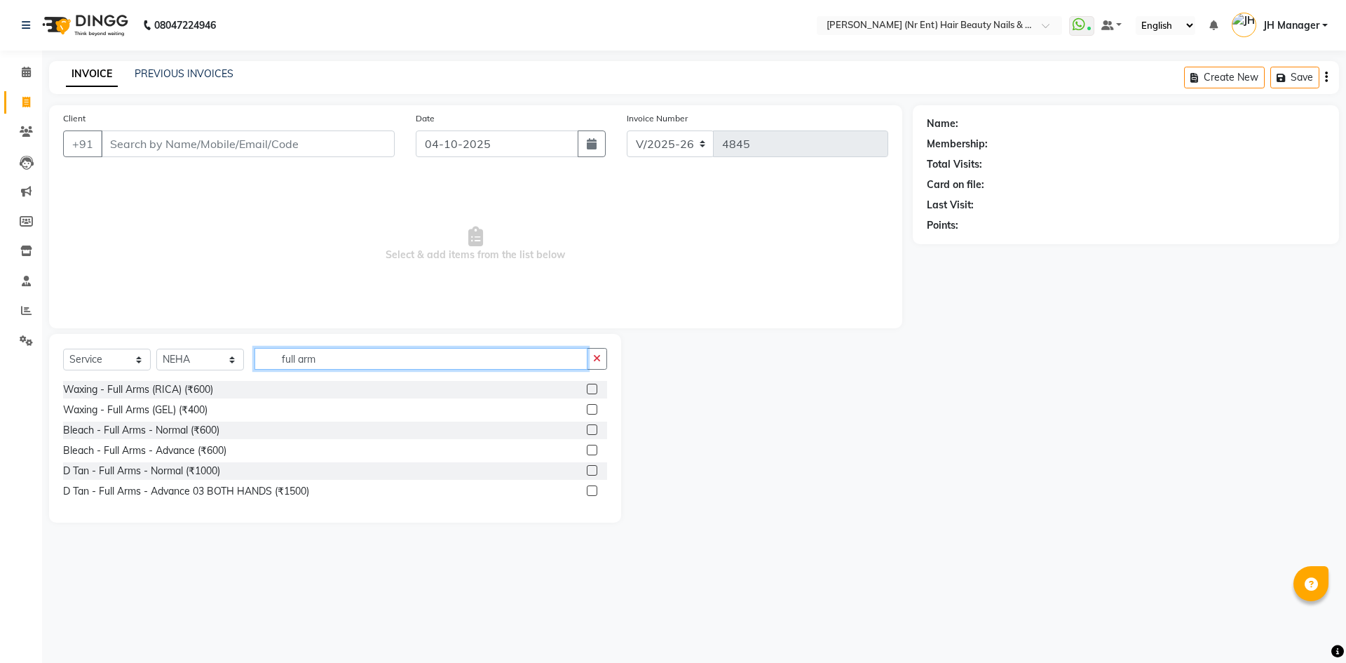
type input "full arm"
click at [595, 391] on label at bounding box center [592, 389] width 11 height 11
click at [595, 391] on input "checkbox" at bounding box center [591, 389] width 9 height 9
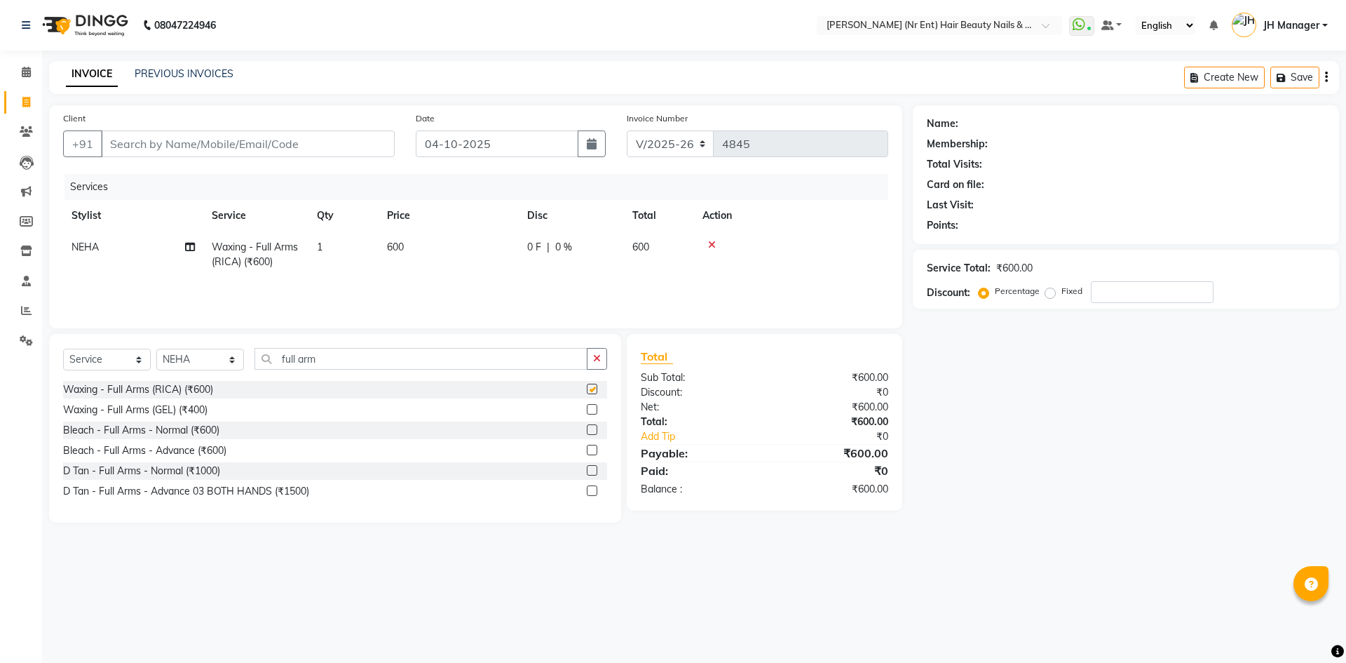
checkbox input "false"
click at [591, 414] on label at bounding box center [592, 409] width 11 height 11
click at [591, 414] on input "checkbox" at bounding box center [591, 409] width 9 height 9
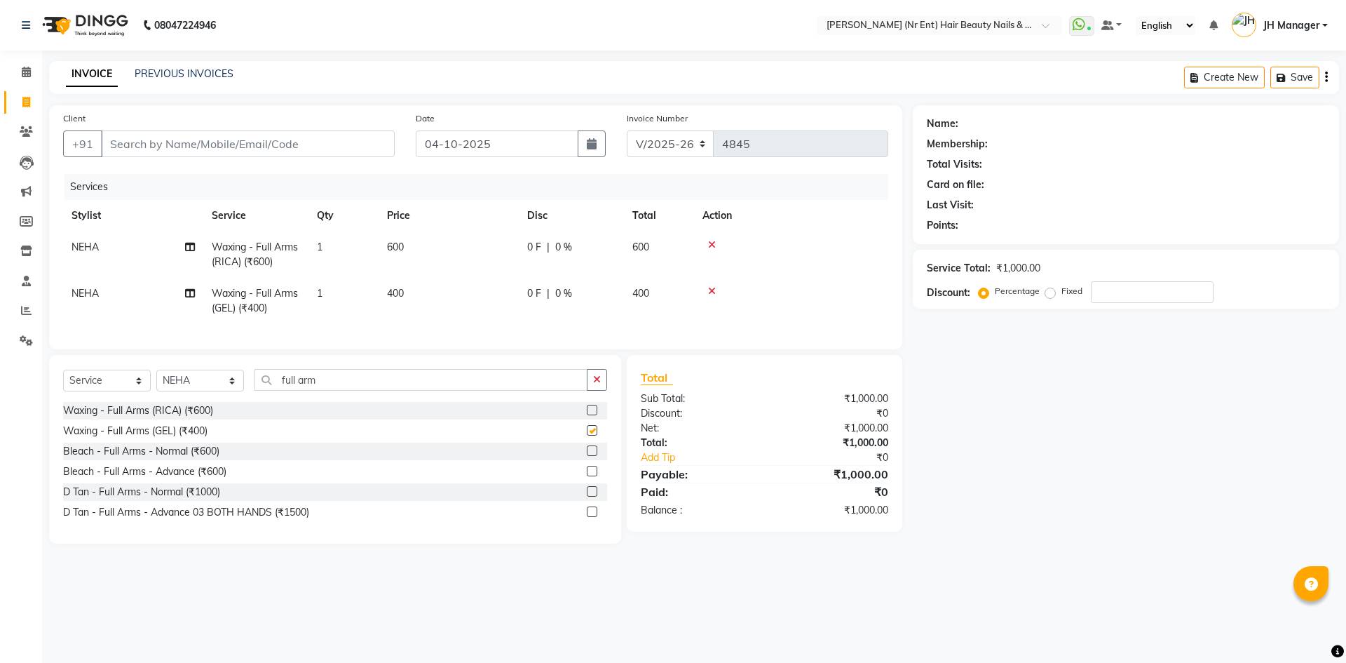
checkbox input "false"
click at [710, 243] on icon at bounding box center [712, 245] width 8 height 10
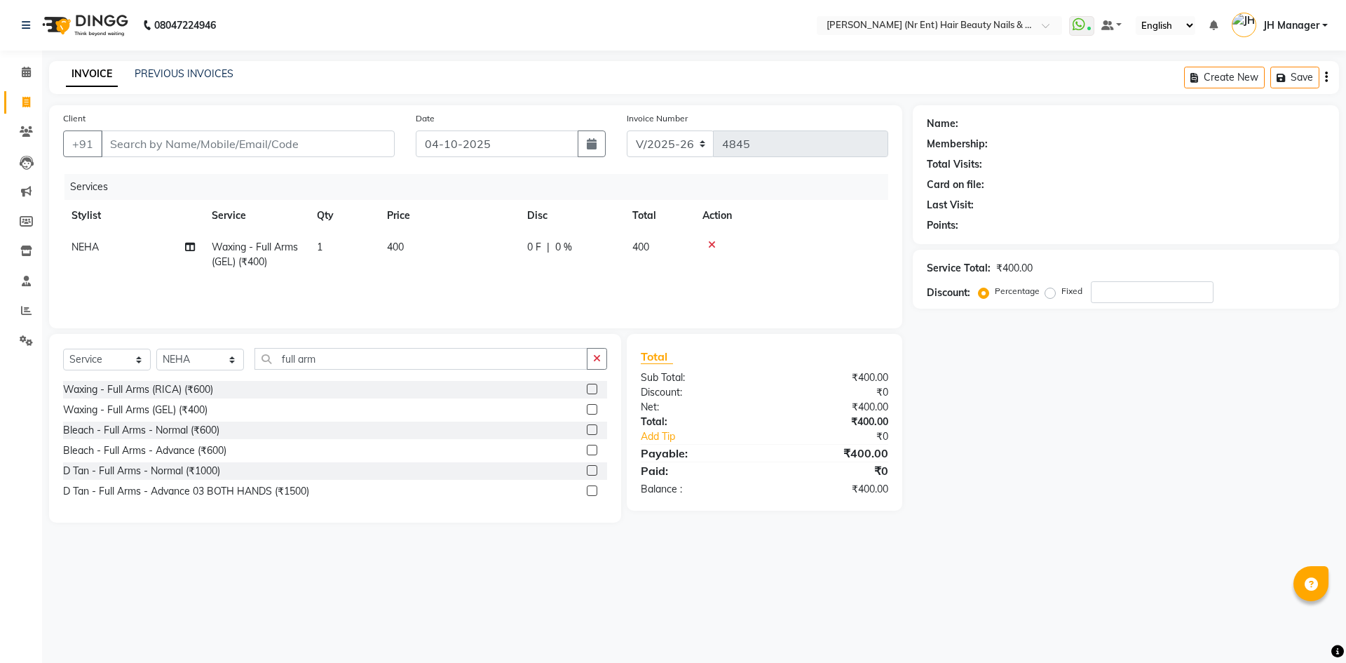
click at [329, 249] on td "1" at bounding box center [344, 254] width 70 height 46
select select "9207"
click at [399, 255] on input "1" at bounding box center [409, 251] width 53 height 22
type input "2"
click at [433, 281] on div "Services Stylist Service Qty Price Disc Total Action ADNAN ADVANCE ANJALI ANNU …" at bounding box center [475, 244] width 825 height 140
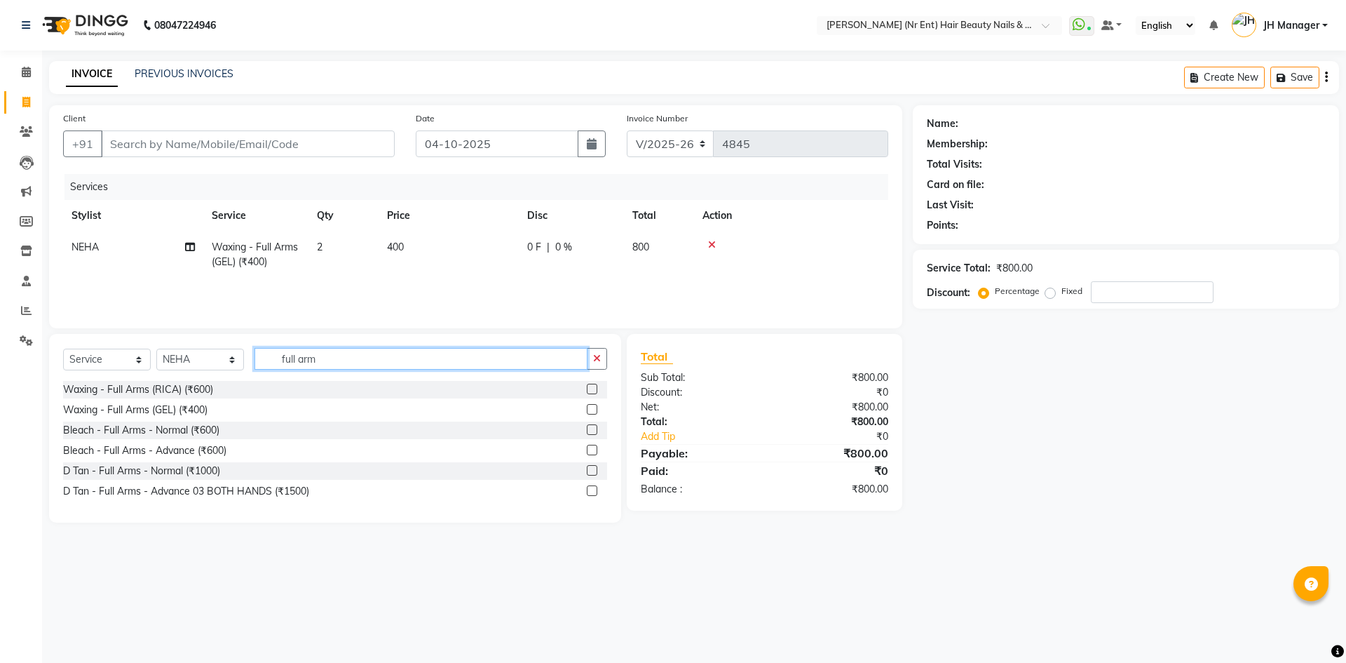
drag, startPoint x: 344, startPoint y: 365, endPoint x: 39, endPoint y: 288, distance: 314.5
click at [48, 290] on div "Client +91 Date [DATE] Invoice Number V/2025 V/[PHONE_NUMBER] Services Stylist …" at bounding box center [476, 313] width 875 height 417
type input "half"
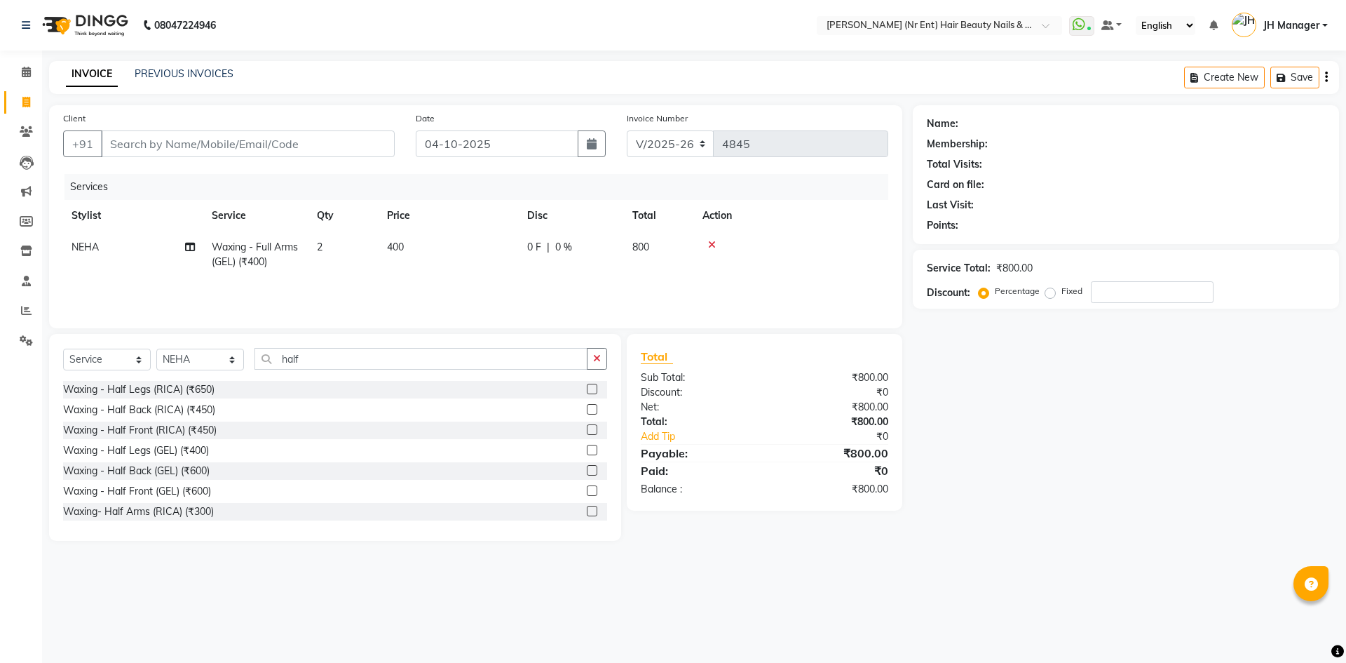
click at [587, 451] on label at bounding box center [592, 450] width 11 height 11
click at [587, 451] on input "checkbox" at bounding box center [591, 450] width 9 height 9
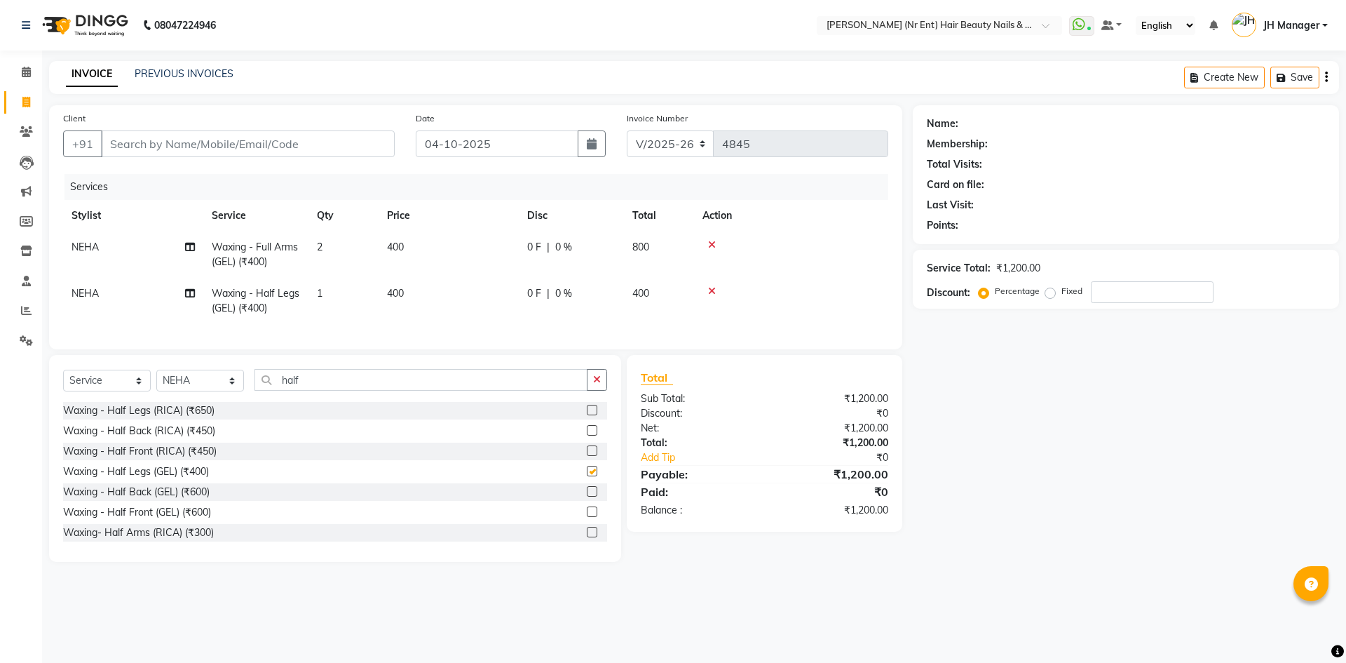
checkbox input "false"
click at [328, 295] on td "1" at bounding box center [344, 301] width 70 height 46
select select "9207"
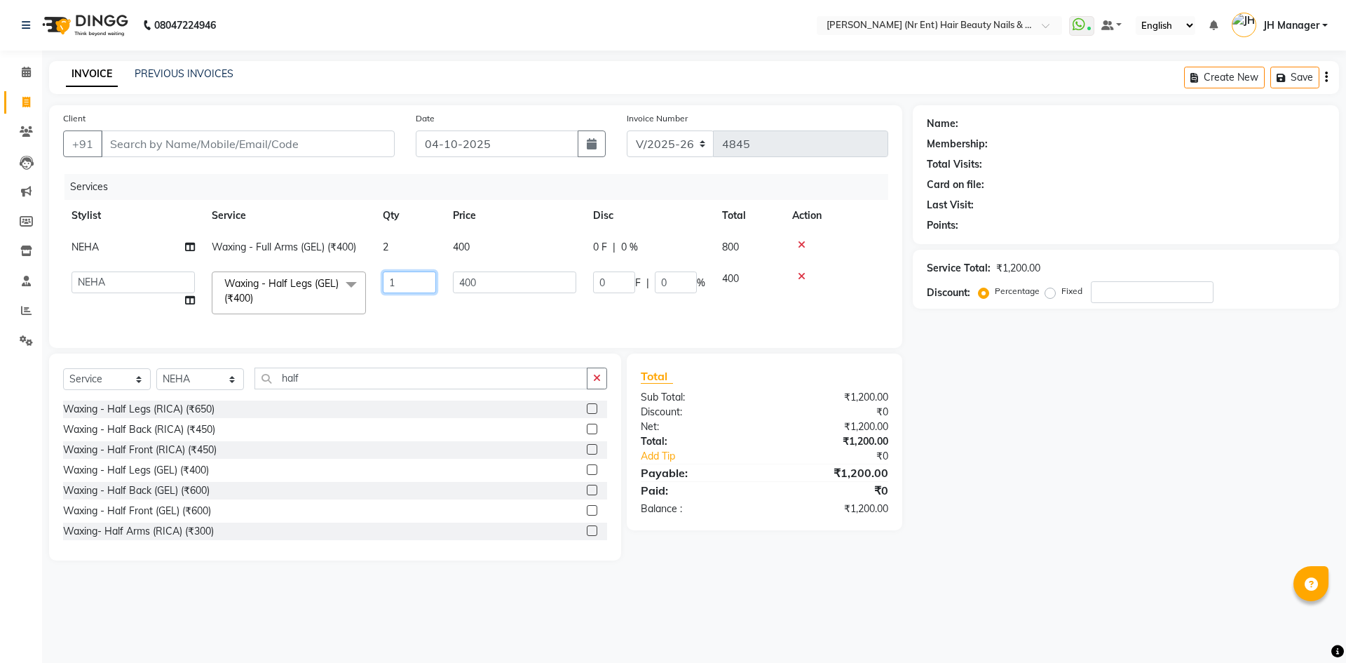
click at [400, 273] on input "1" at bounding box center [409, 282] width 53 height 22
type input "1"
click at [320, 384] on input "half" at bounding box center [421, 378] width 333 height 22
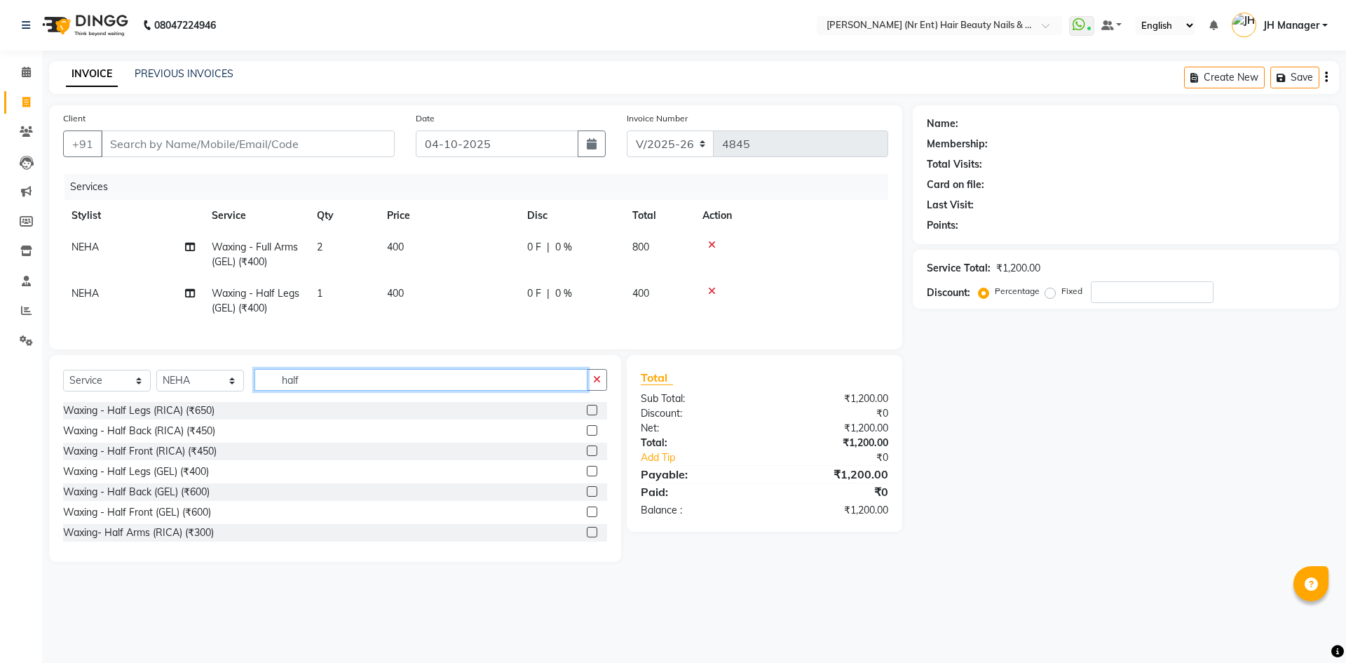
drag, startPoint x: 320, startPoint y: 384, endPoint x: 220, endPoint y: 372, distance: 101.0
click at [220, 372] on div "Select Service Product Membership Package Voucher Prepaid Gift Card Select Styl…" at bounding box center [335, 458] width 572 height 207
type input "full ba"
click at [587, 436] on label at bounding box center [592, 430] width 11 height 11
click at [587, 436] on input "checkbox" at bounding box center [591, 430] width 9 height 9
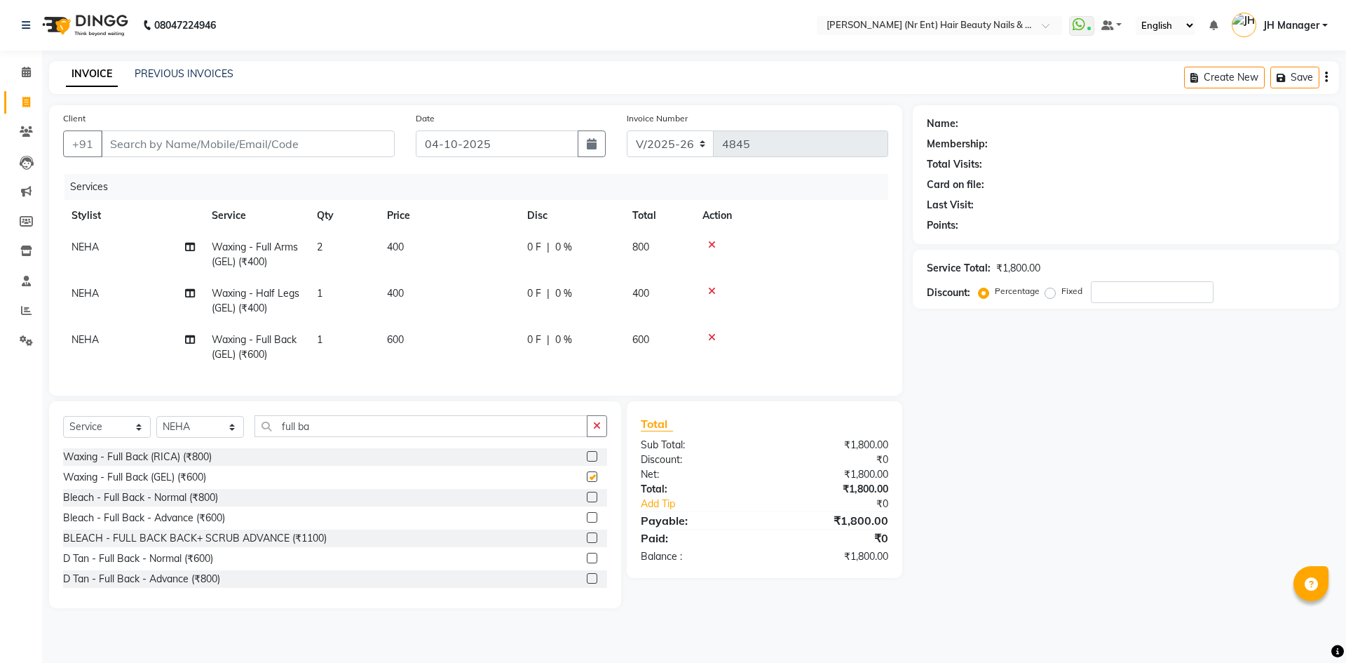
checkbox input "false"
drag, startPoint x: 381, startPoint y: 436, endPoint x: 0, endPoint y: 410, distance: 381.6
click at [0, 415] on app-home "08047224946 Select Location × [PERSON_NAME] (Nr Ent) Hair Beauty Nails & Makeup…" at bounding box center [673, 314] width 1346 height 629
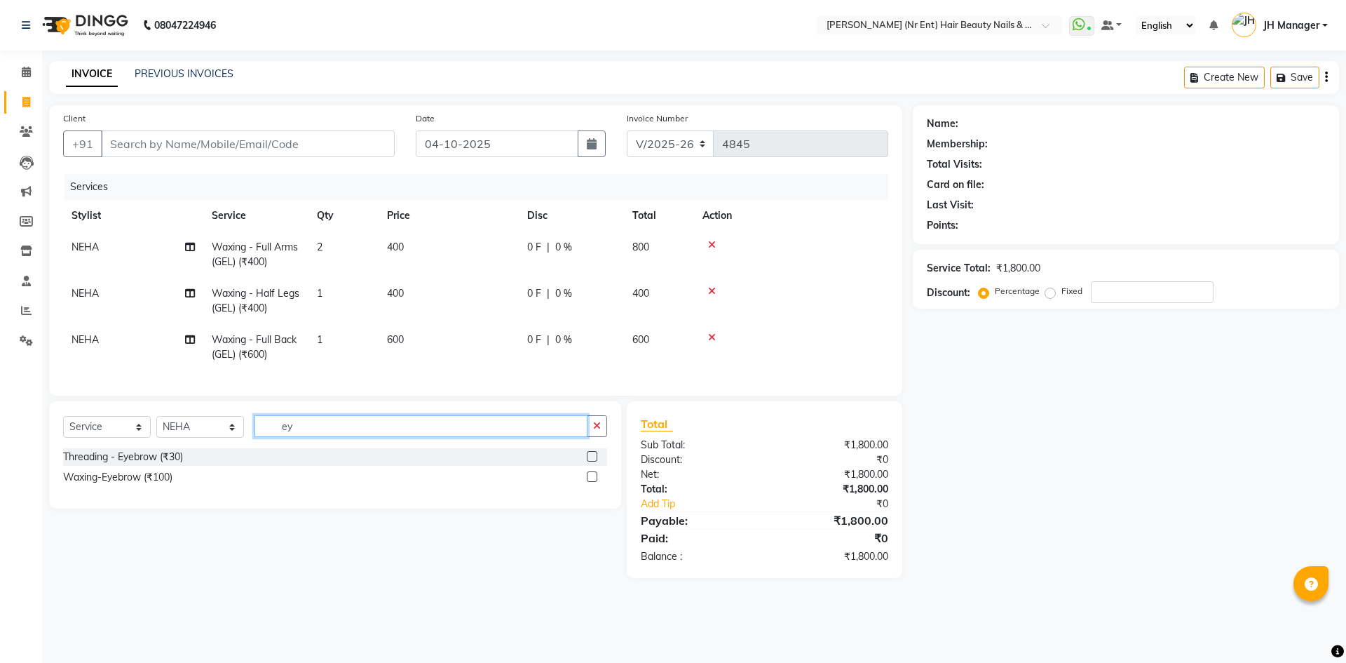
type input "ey"
click at [593, 461] on label at bounding box center [592, 456] width 11 height 11
click at [593, 461] on input "checkbox" at bounding box center [591, 456] width 9 height 9
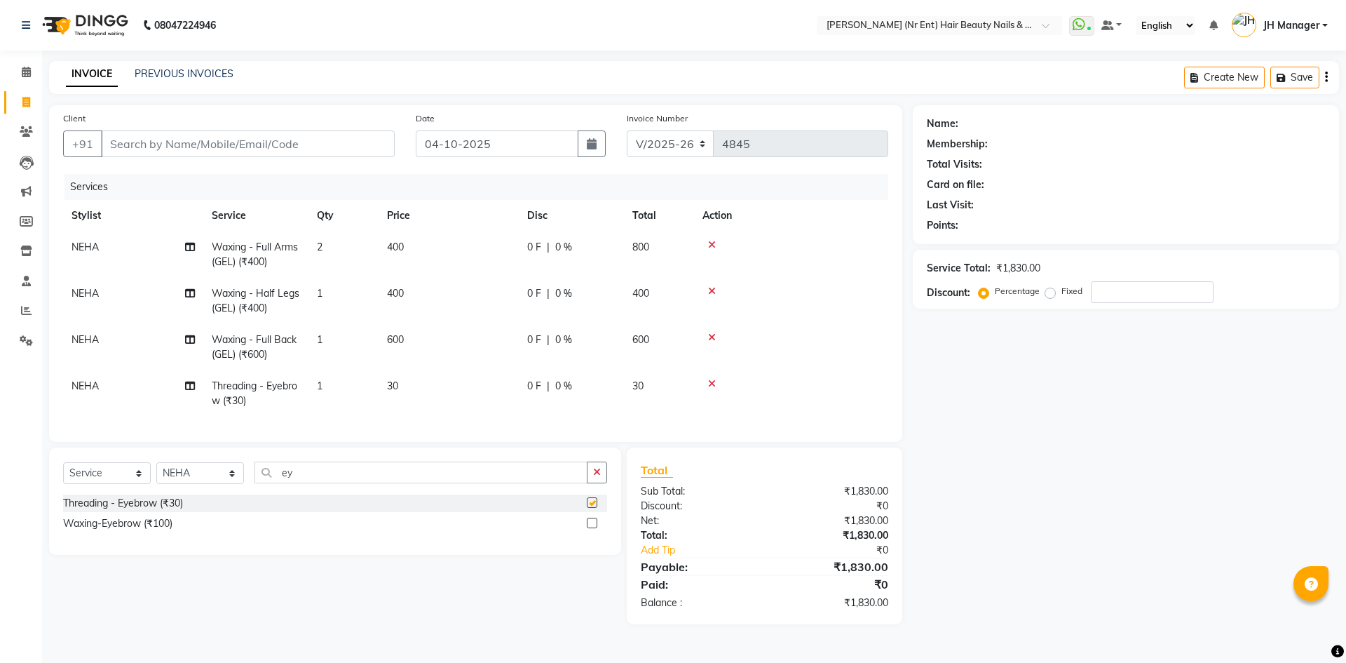
checkbox input "false"
click at [326, 392] on td "1" at bounding box center [344, 393] width 70 height 46
select select "9207"
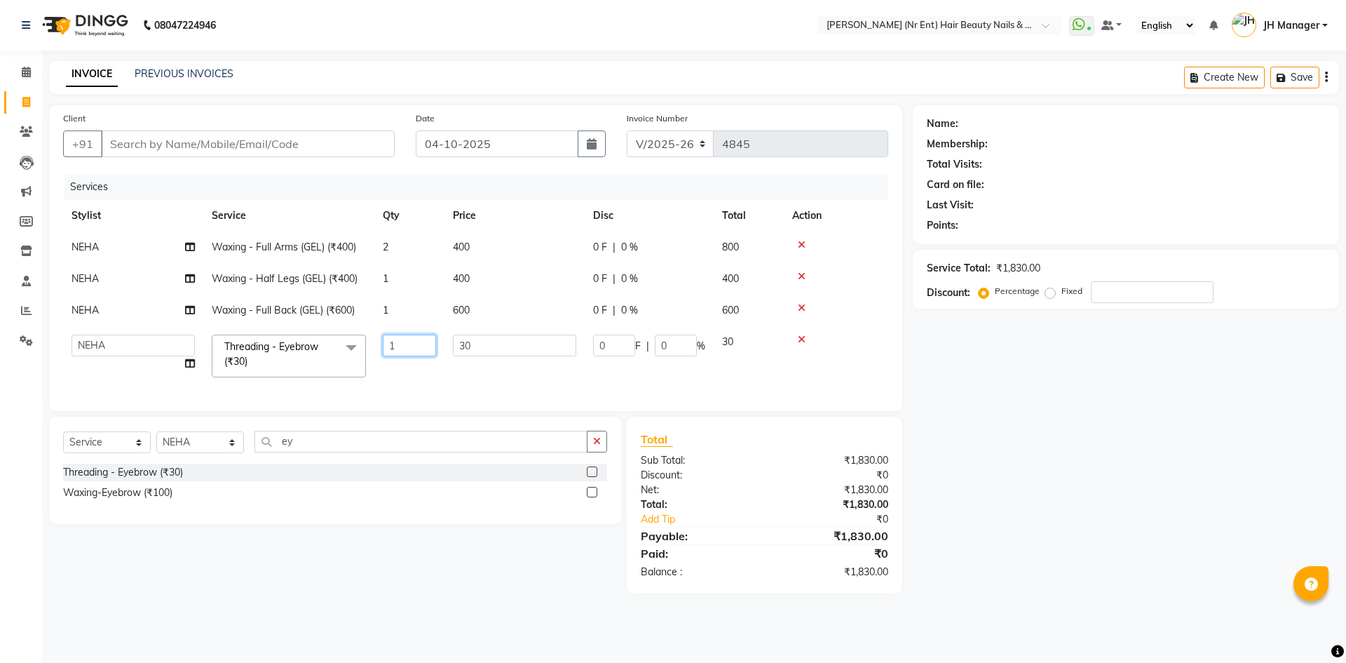
click at [398, 336] on input "1" at bounding box center [409, 346] width 53 height 22
type input "2"
click at [351, 459] on div "Select Service Product Membership Package Voucher Prepaid Gift Card Select Styl…" at bounding box center [335, 470] width 572 height 107
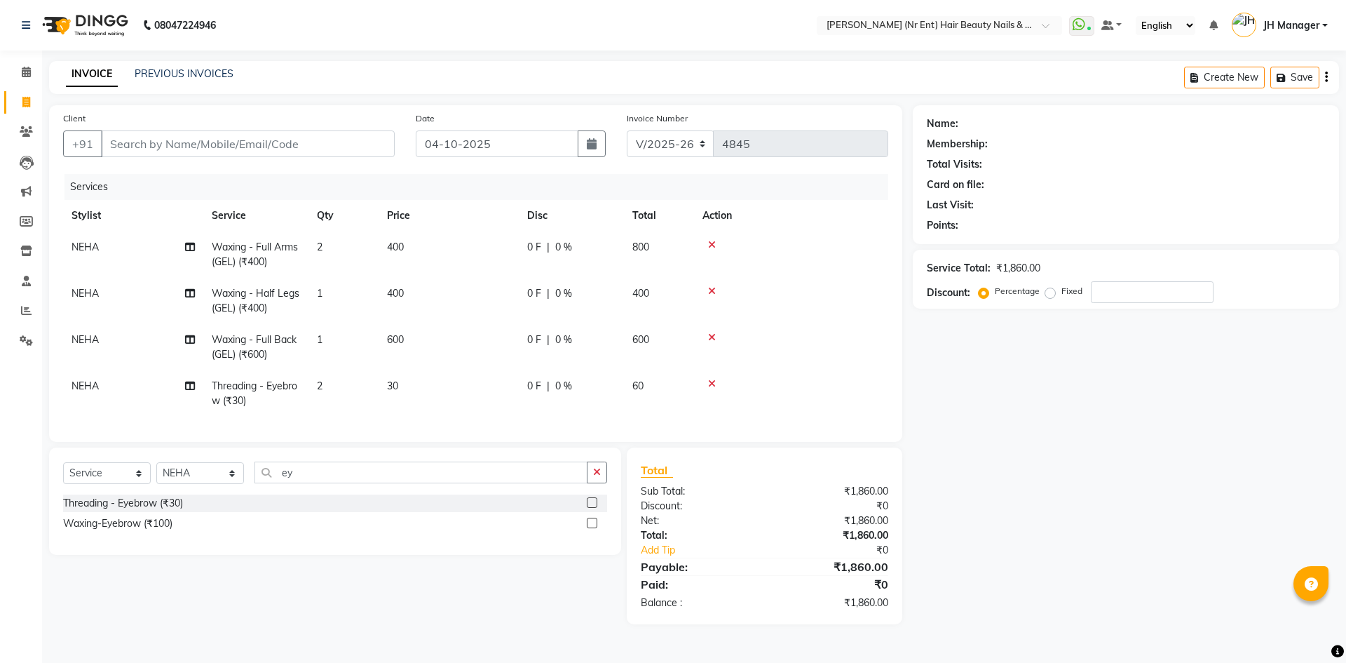
click at [350, 459] on div "Select Service Product Membership Package Voucher Prepaid Gift Card Select Styl…" at bounding box center [335, 500] width 572 height 107
click at [326, 483] on input "ey" at bounding box center [421, 472] width 333 height 22
click at [325, 483] on input "ey" at bounding box center [421, 472] width 333 height 22
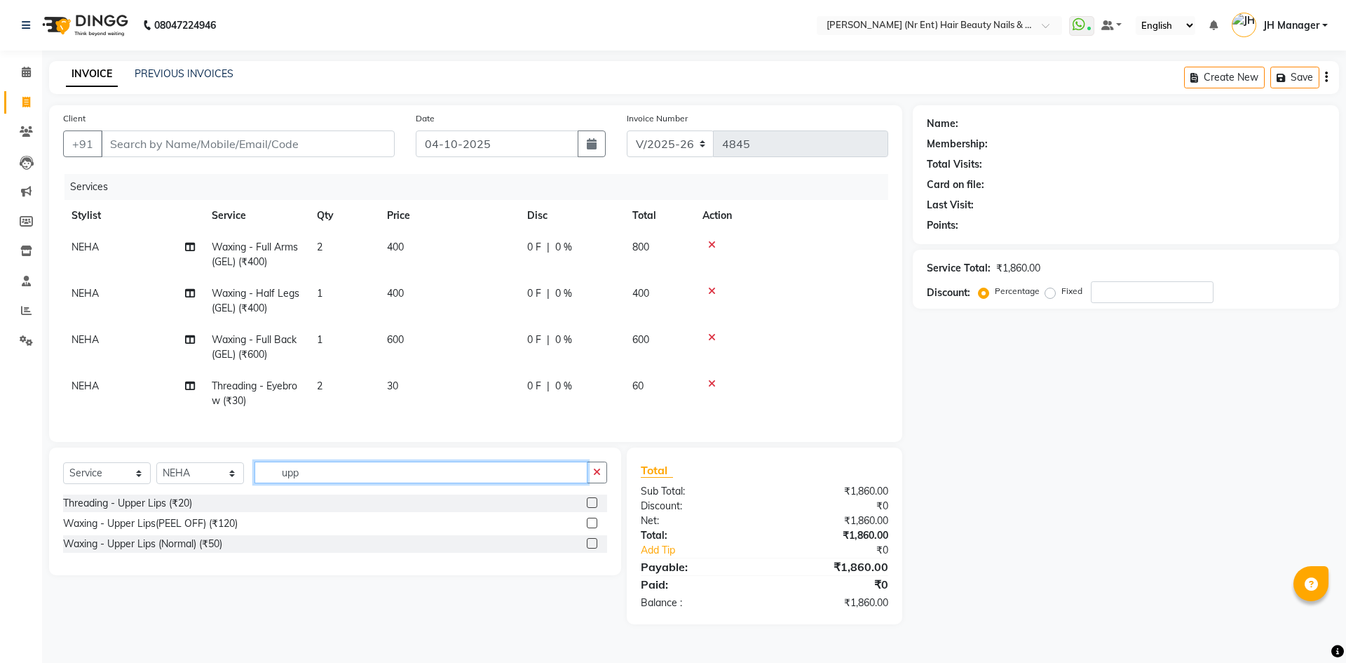
type input "upp"
click at [593, 508] on label at bounding box center [592, 502] width 11 height 11
click at [593, 508] on input "checkbox" at bounding box center [591, 503] width 9 height 9
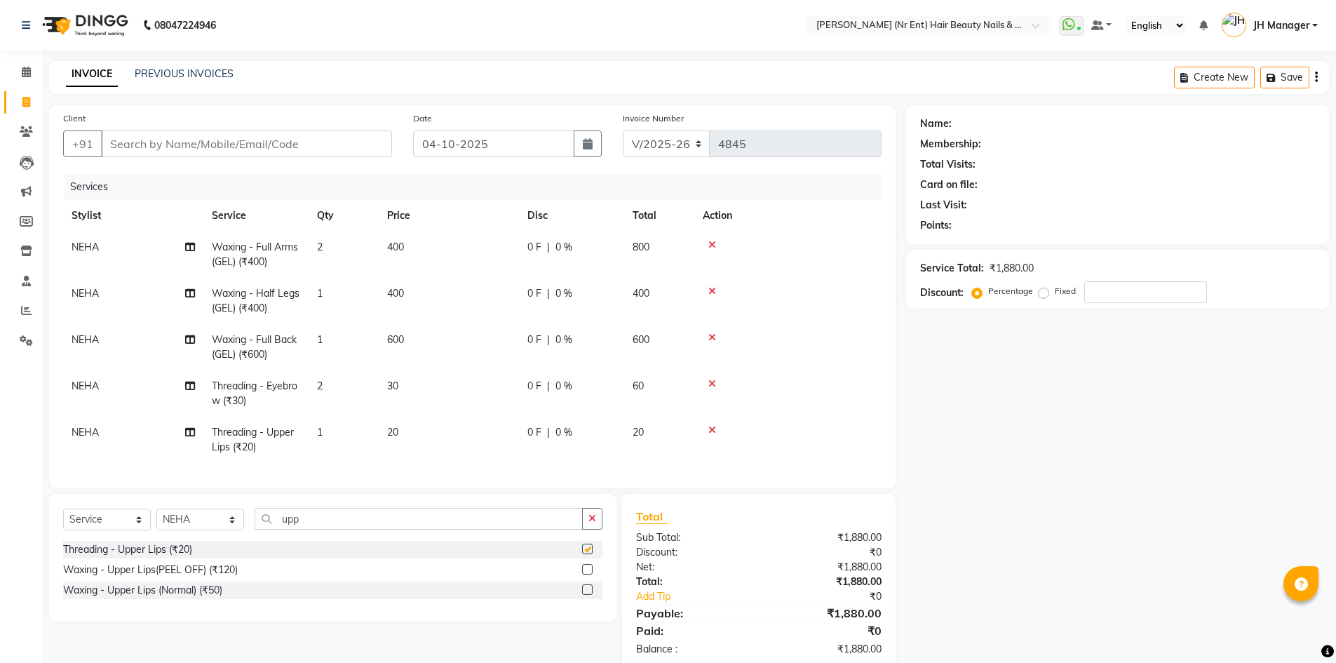
checkbox input "false"
click at [202, 528] on select "Select Stylist ADNAN ADVANCE ANJALI ANNU B-WAX JH Manager MEMBERSHIP [PERSON_NA…" at bounding box center [200, 517] width 88 height 22
select select "9210"
click at [156, 517] on select "Select Stylist ADNAN ADVANCE ANJALI ANNU B-WAX JH Manager MEMBERSHIP [PERSON_NA…" at bounding box center [200, 517] width 88 height 22
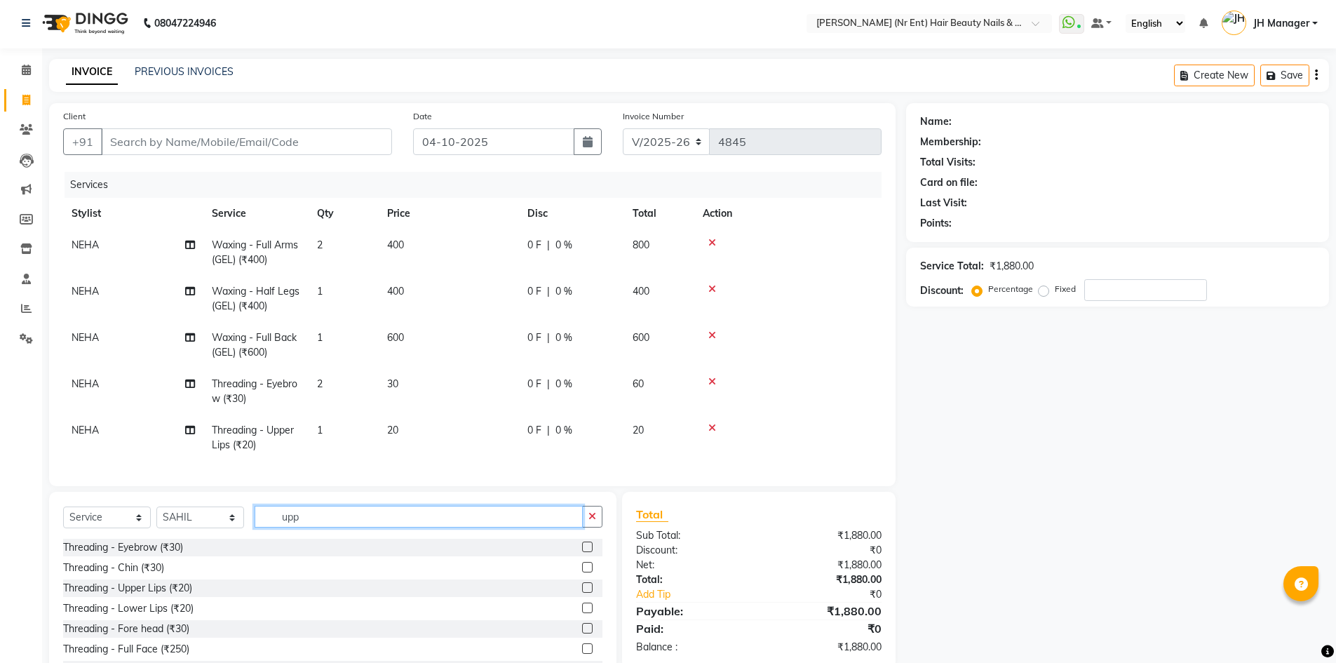
click at [399, 527] on input "upp" at bounding box center [419, 517] width 328 height 22
type input "u"
type input "baby"
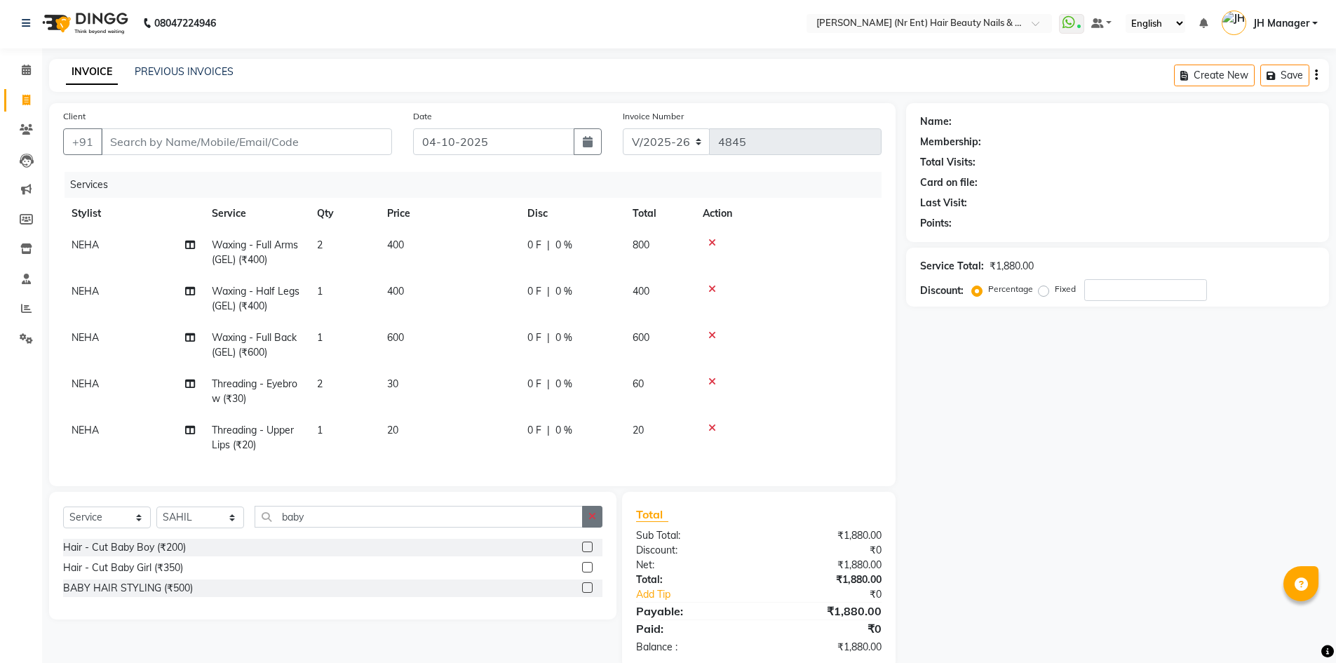
click at [585, 572] on label at bounding box center [587, 567] width 11 height 11
click at [585, 572] on input "checkbox" at bounding box center [586, 567] width 9 height 9
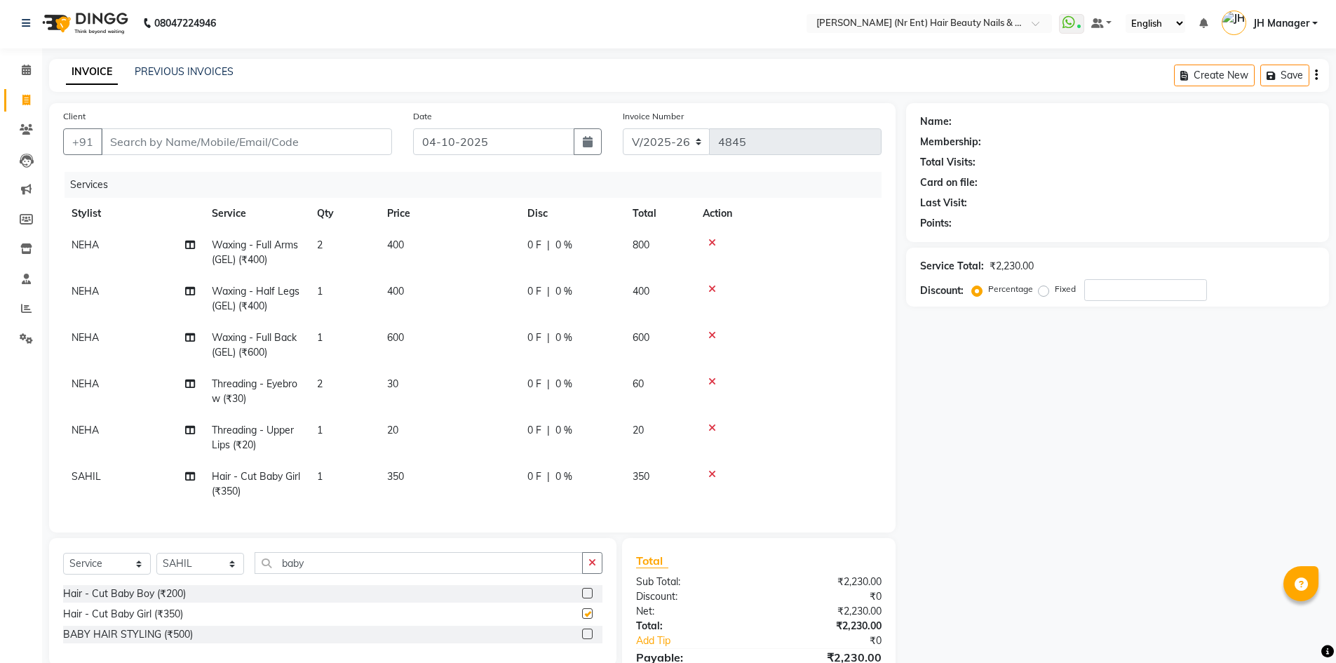
checkbox input "false"
drag, startPoint x: 400, startPoint y: 565, endPoint x: 60, endPoint y: 562, distance: 340.1
click at [61, 562] on div "Select Service Product Membership Package Voucher Prepaid Gift Card Select Styl…" at bounding box center [332, 602] width 567 height 128
type input "cut"
click at [588, 652] on div at bounding box center [592, 655] width 20 height 18
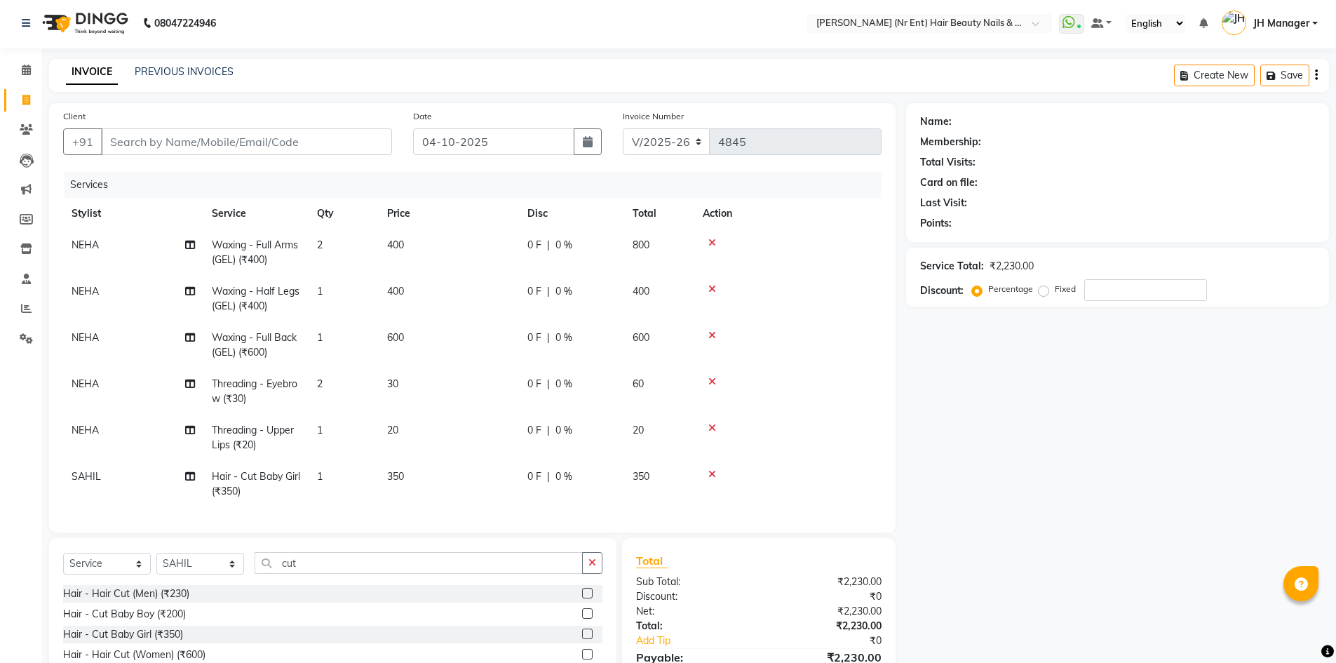
scroll to position [6, 0]
click at [588, 659] on label at bounding box center [587, 654] width 11 height 11
click at [588, 659] on input "checkbox" at bounding box center [586, 654] width 9 height 9
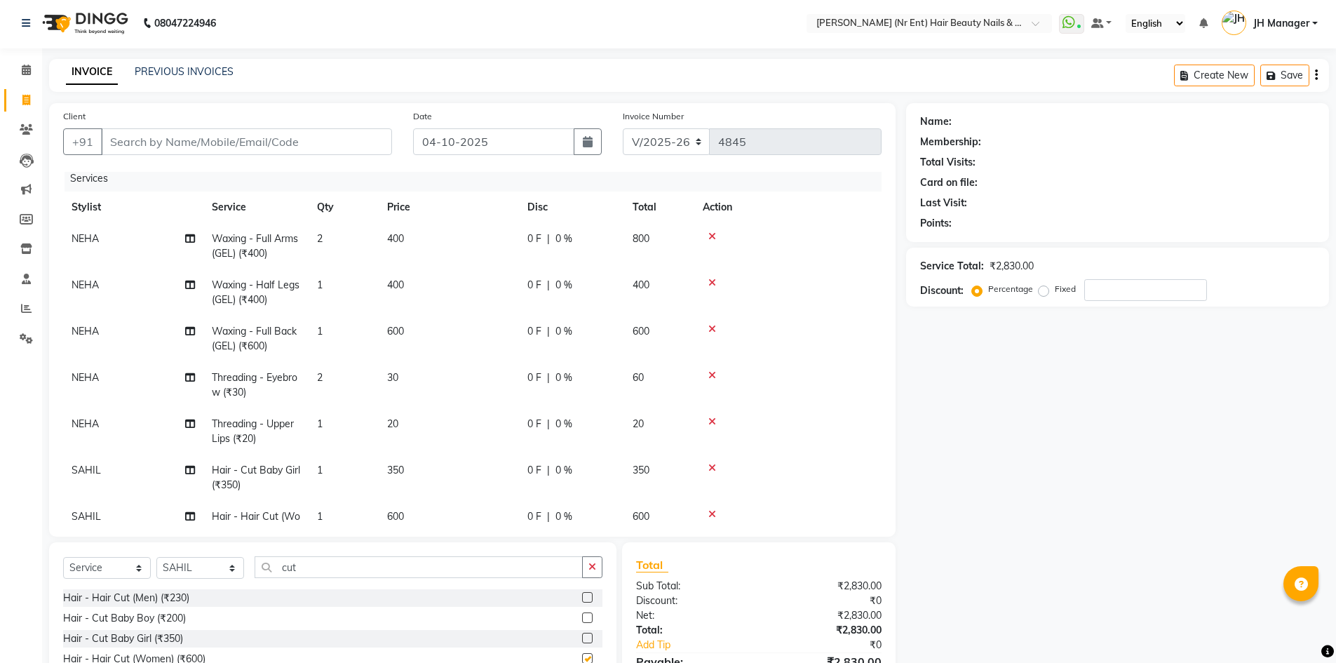
checkbox input "false"
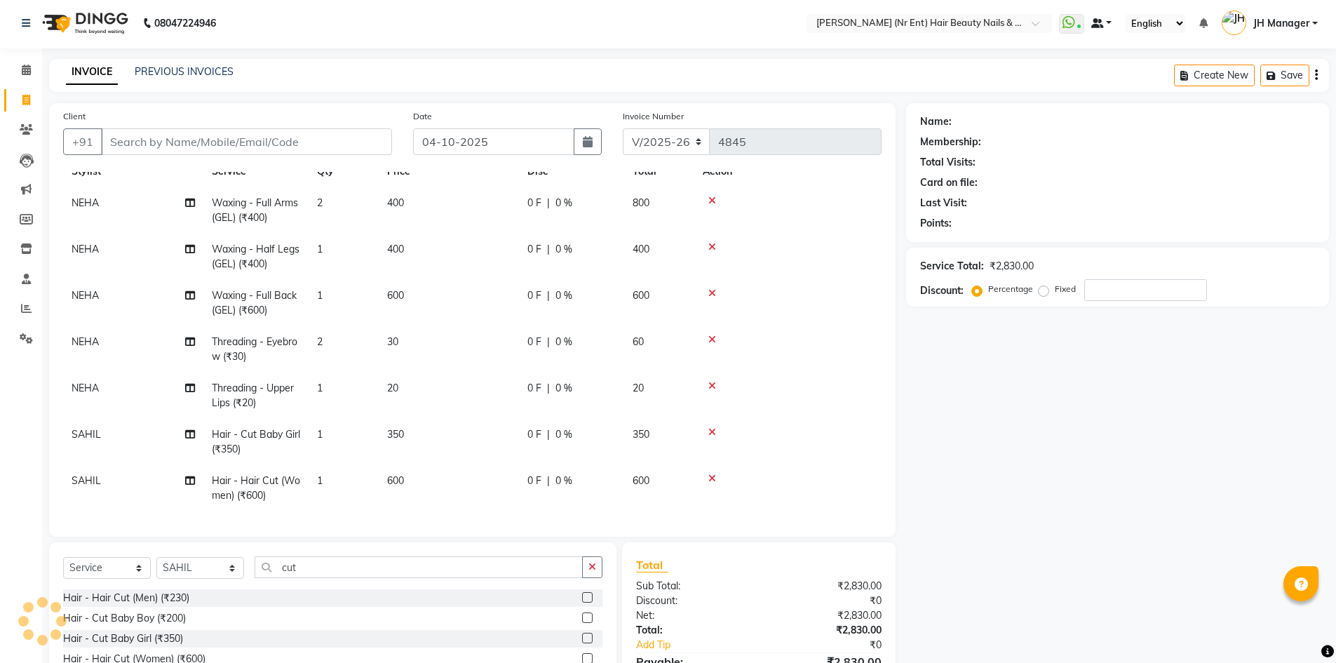
click at [1100, 23] on span at bounding box center [1097, 23] width 13 height 10
click at [1048, 65] on div "INVOICE PREVIOUS INVOICES Create New Save" at bounding box center [689, 75] width 1280 height 33
click at [1300, 26] on span "JH Manager" at bounding box center [1281, 23] width 56 height 15
click at [1069, 65] on div "INVOICE PREVIOUS INVOICES Create New Save" at bounding box center [689, 75] width 1280 height 33
drag, startPoint x: 177, startPoint y: 136, endPoint x: 202, endPoint y: 142, distance: 25.2
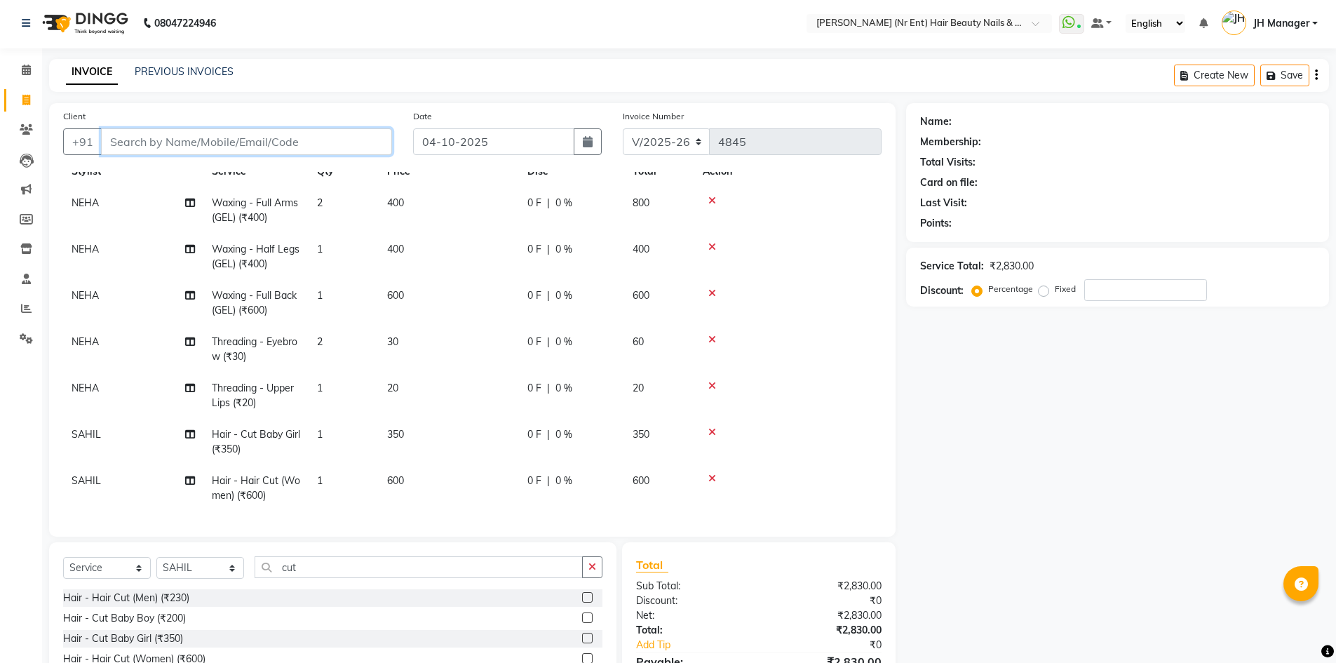
click at [177, 136] on input "Client" at bounding box center [246, 141] width 291 height 27
drag, startPoint x: 252, startPoint y: 130, endPoint x: 155, endPoint y: 104, distance: 100.4
click at [252, 131] on input "Client" at bounding box center [246, 141] width 291 height 27
type input "9"
type input "0"
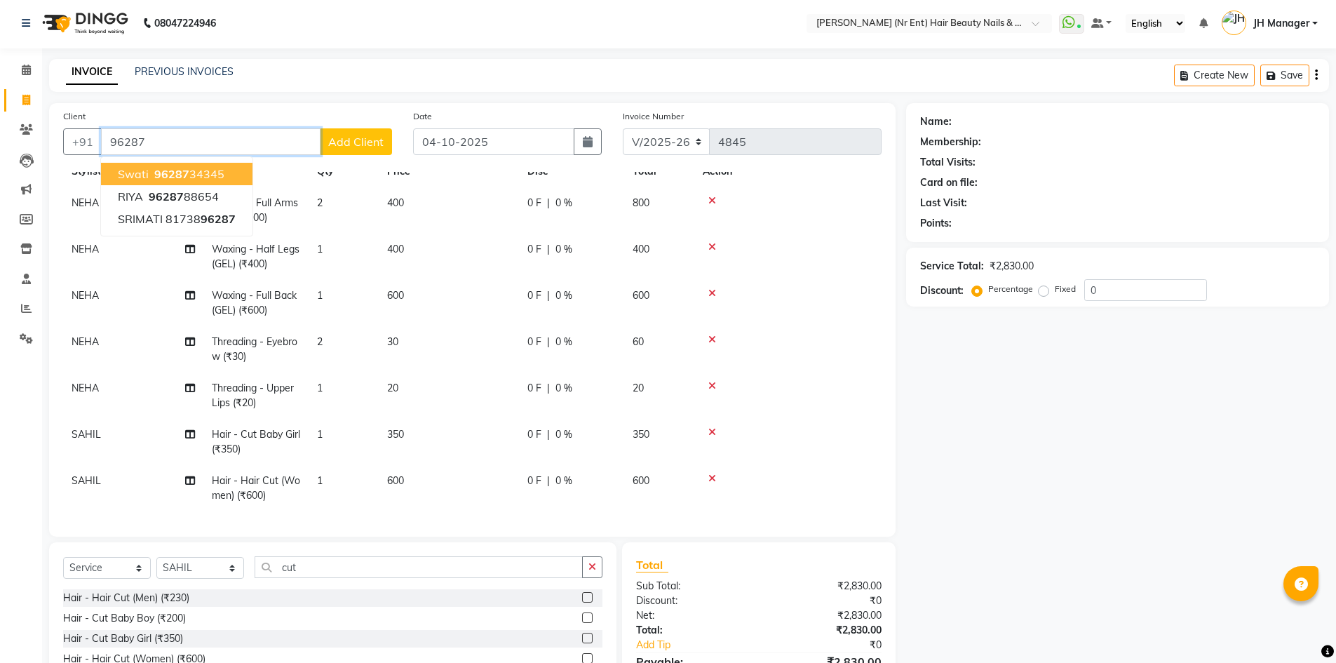
click at [184, 177] on span "96287" at bounding box center [171, 174] width 35 height 14
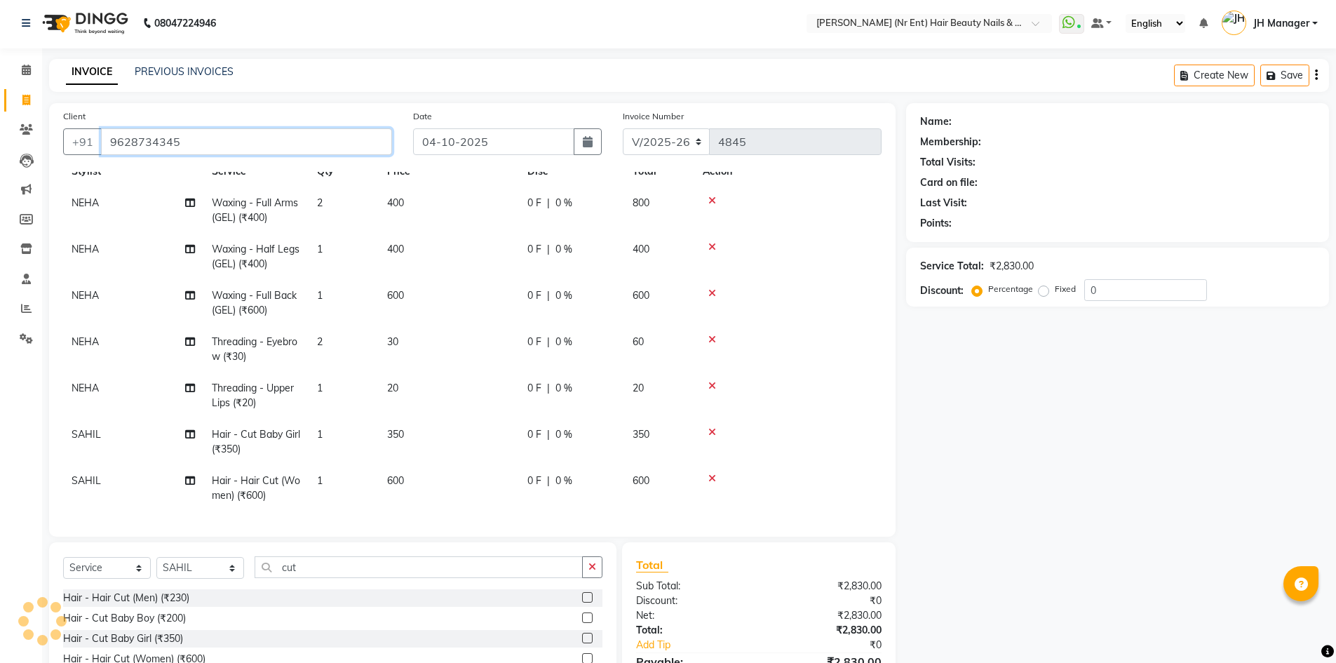
type input "9628734345"
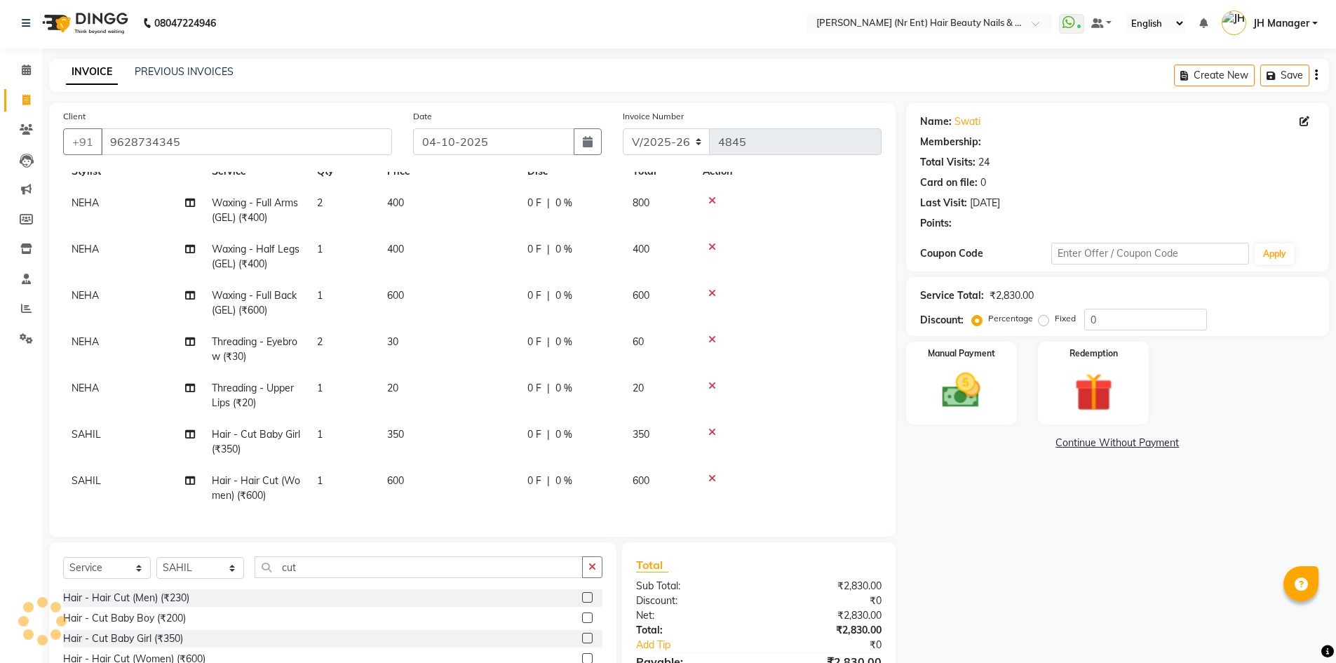
select select "2: Object"
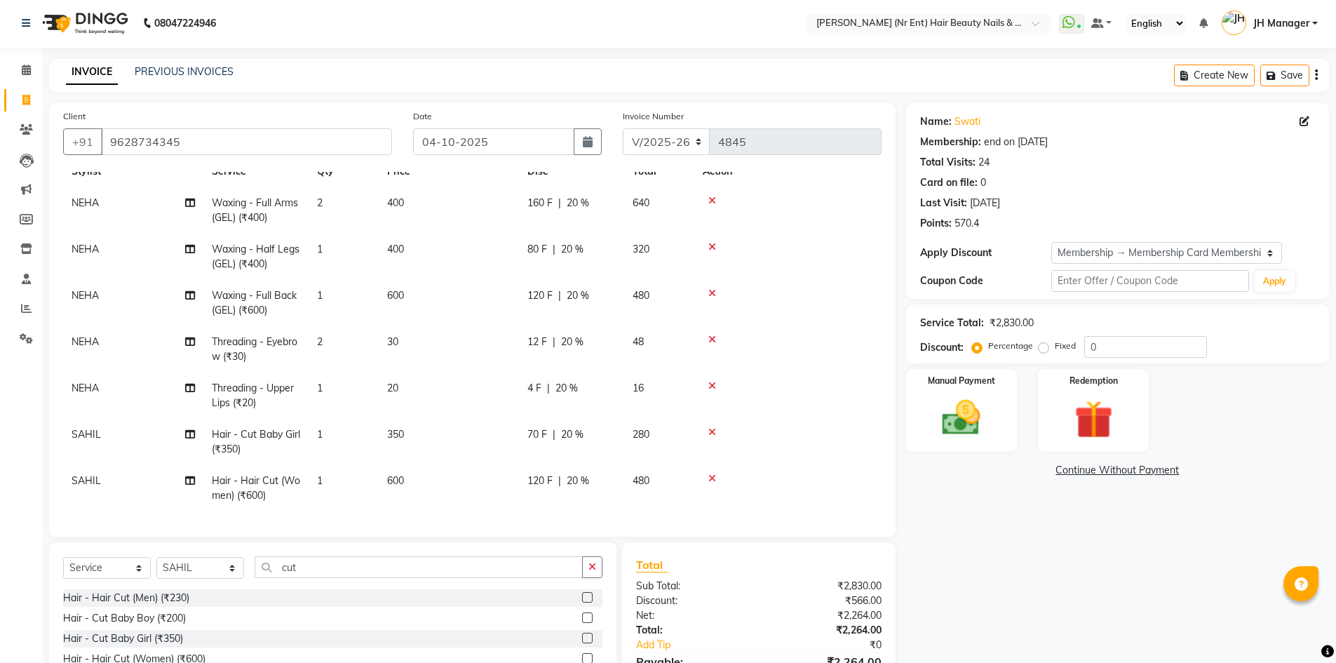
type input "20"
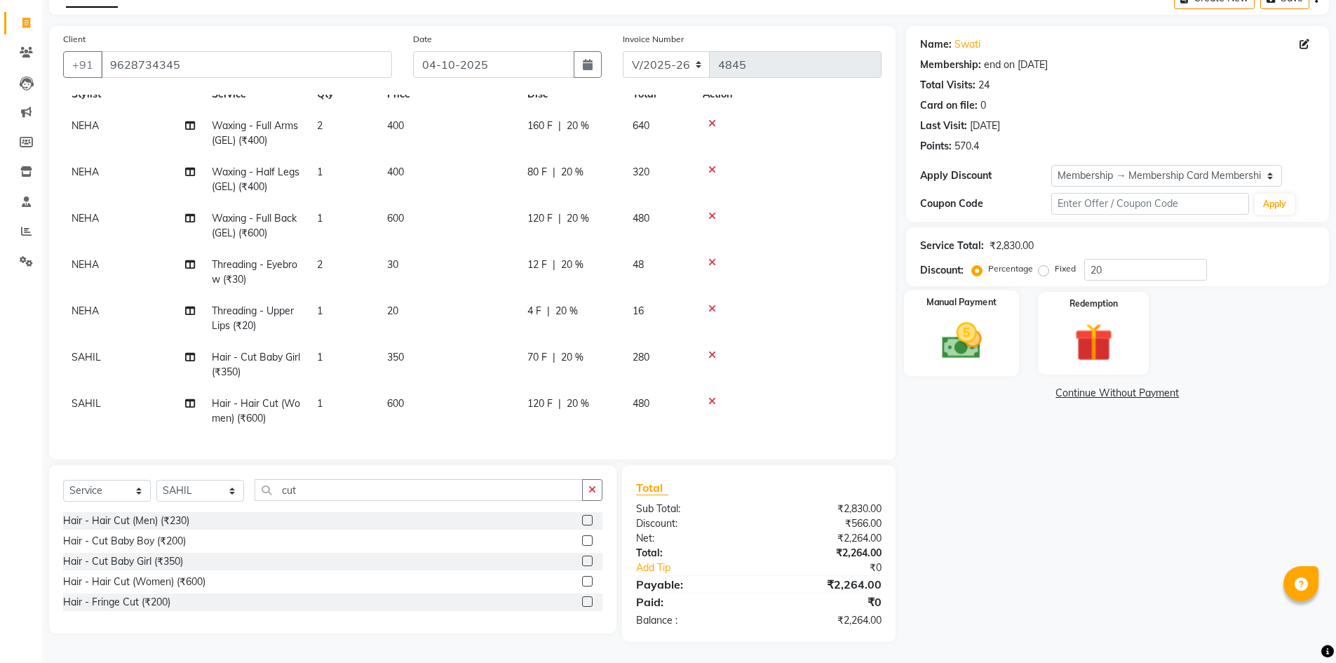
drag, startPoint x: 981, startPoint y: 321, endPoint x: 1100, endPoint y: 197, distance: 171.6
click at [980, 320] on img at bounding box center [961, 340] width 62 height 44
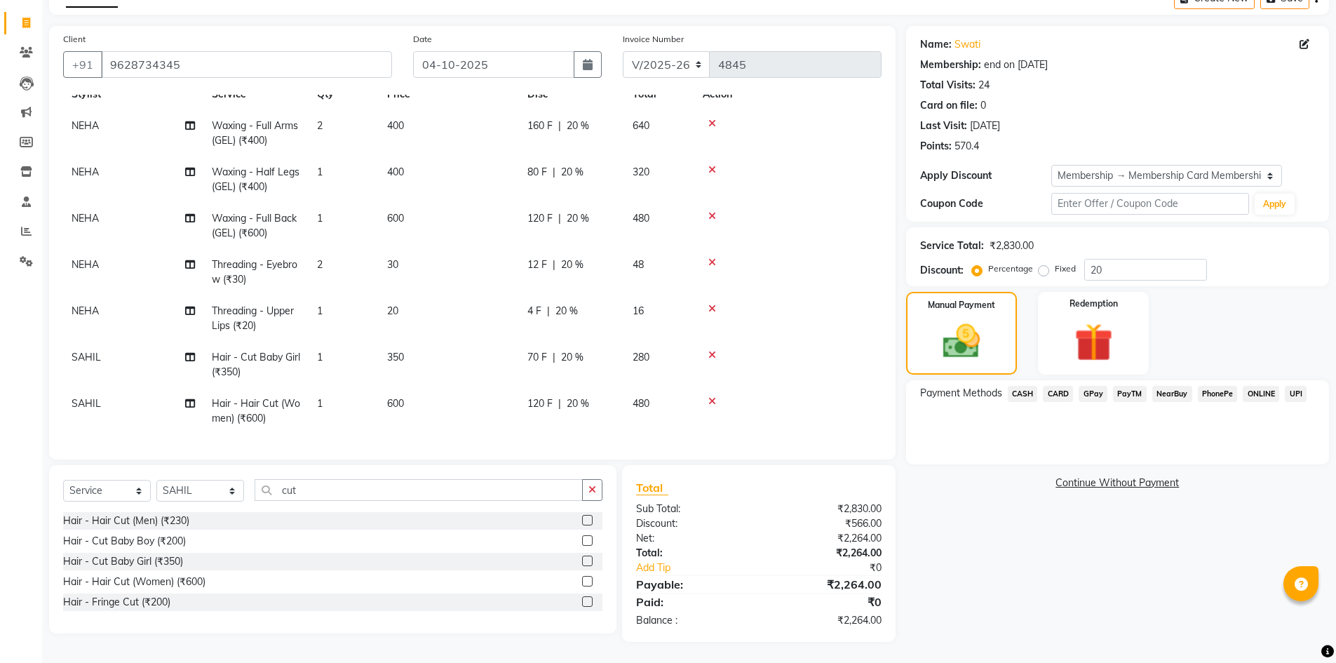
click at [1054, 391] on span "CARD" at bounding box center [1058, 394] width 30 height 16
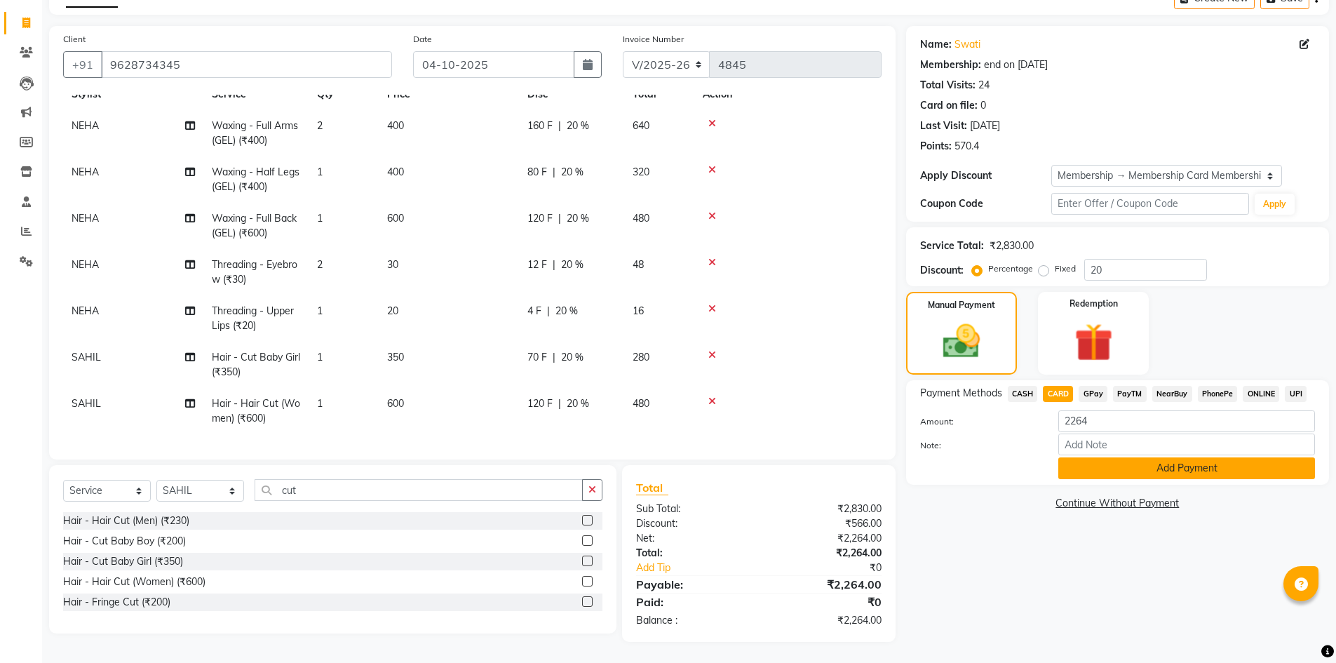
click at [1093, 468] on button "Add Payment" at bounding box center [1186, 468] width 257 height 22
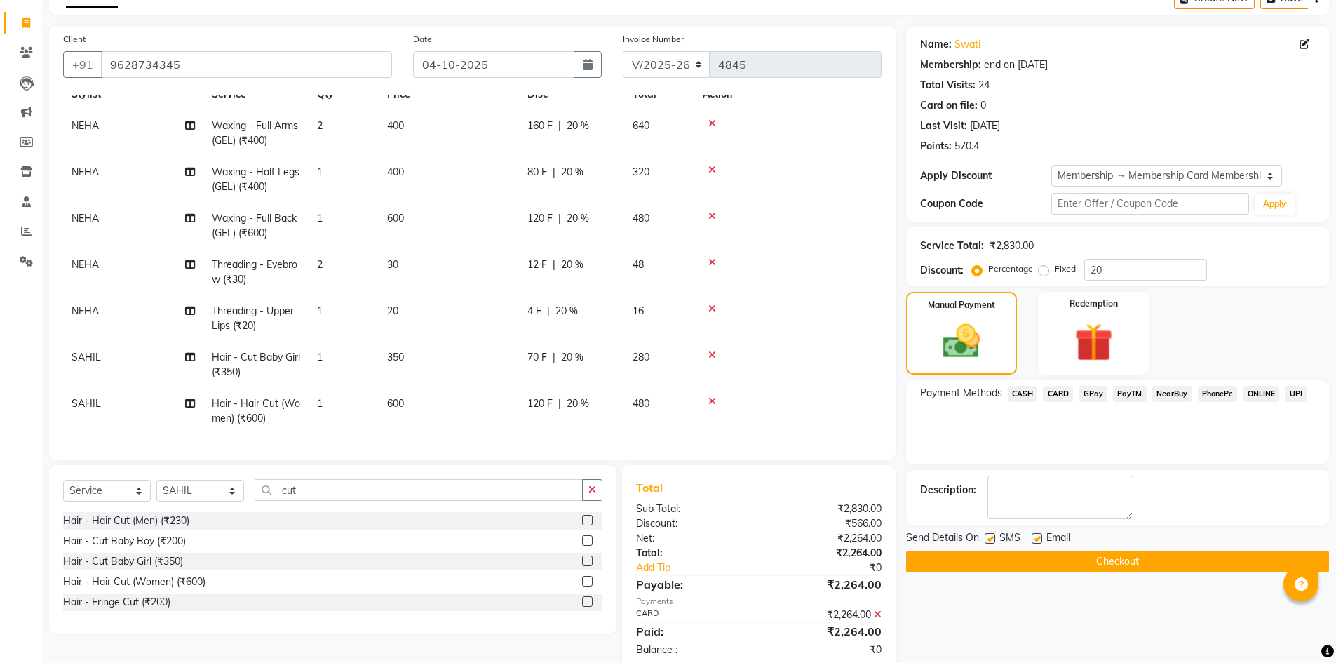
drag, startPoint x: 1120, startPoint y: 561, endPoint x: 1115, endPoint y: 553, distance: 9.7
click at [1118, 558] on button "Checkout" at bounding box center [1117, 562] width 423 height 22
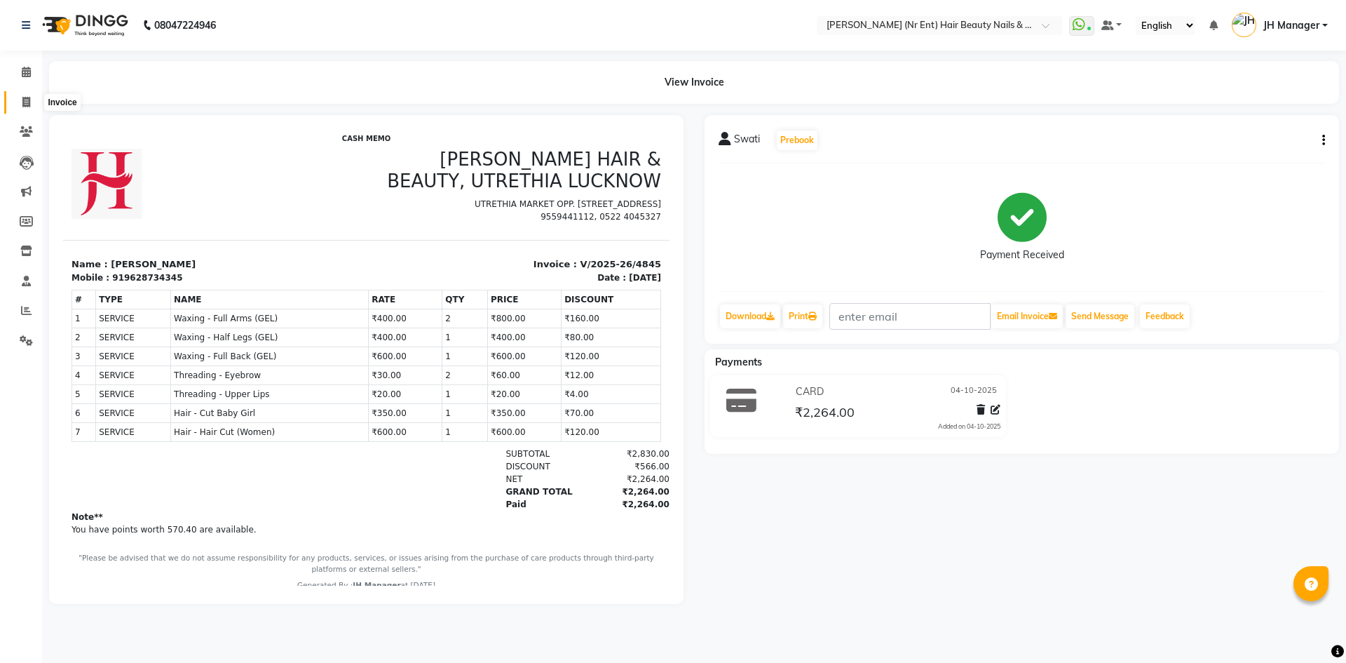
drag, startPoint x: 28, startPoint y: 107, endPoint x: 238, endPoint y: 0, distance: 235.9
click at [28, 107] on icon at bounding box center [26, 102] width 8 height 11
select select "service"
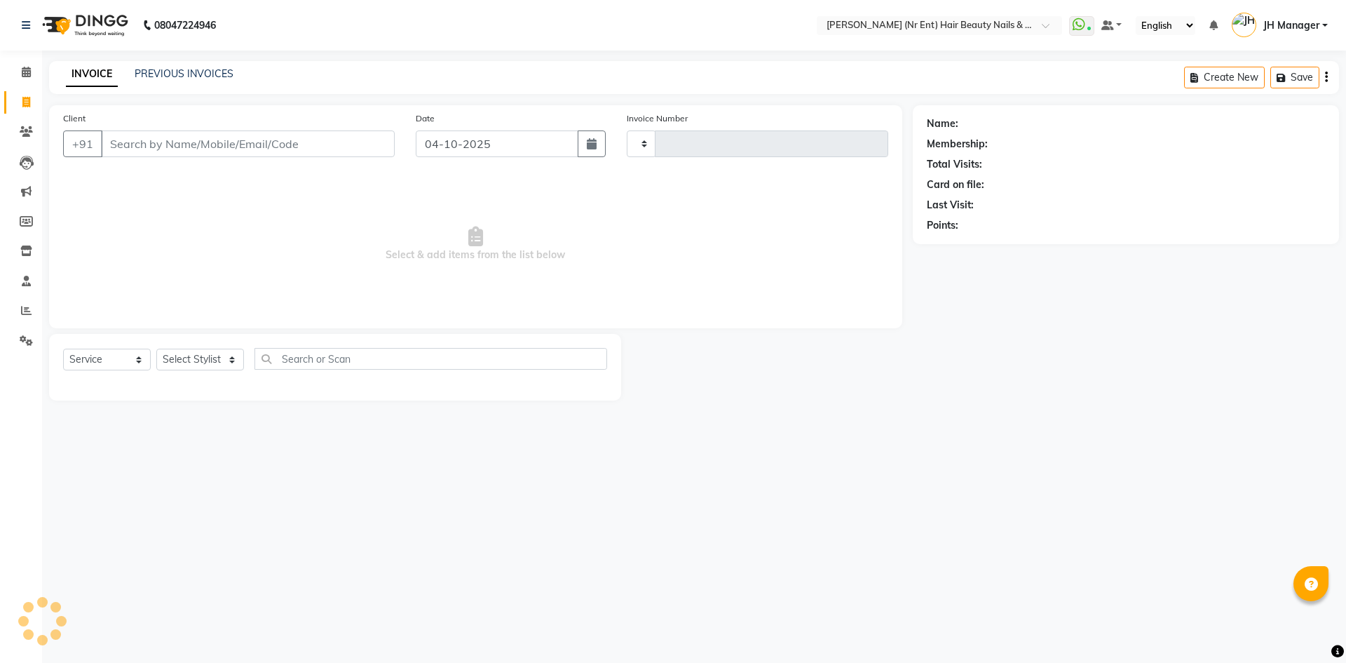
type input "4846"
select select "640"
